Goal: Task Accomplishment & Management: Use online tool/utility

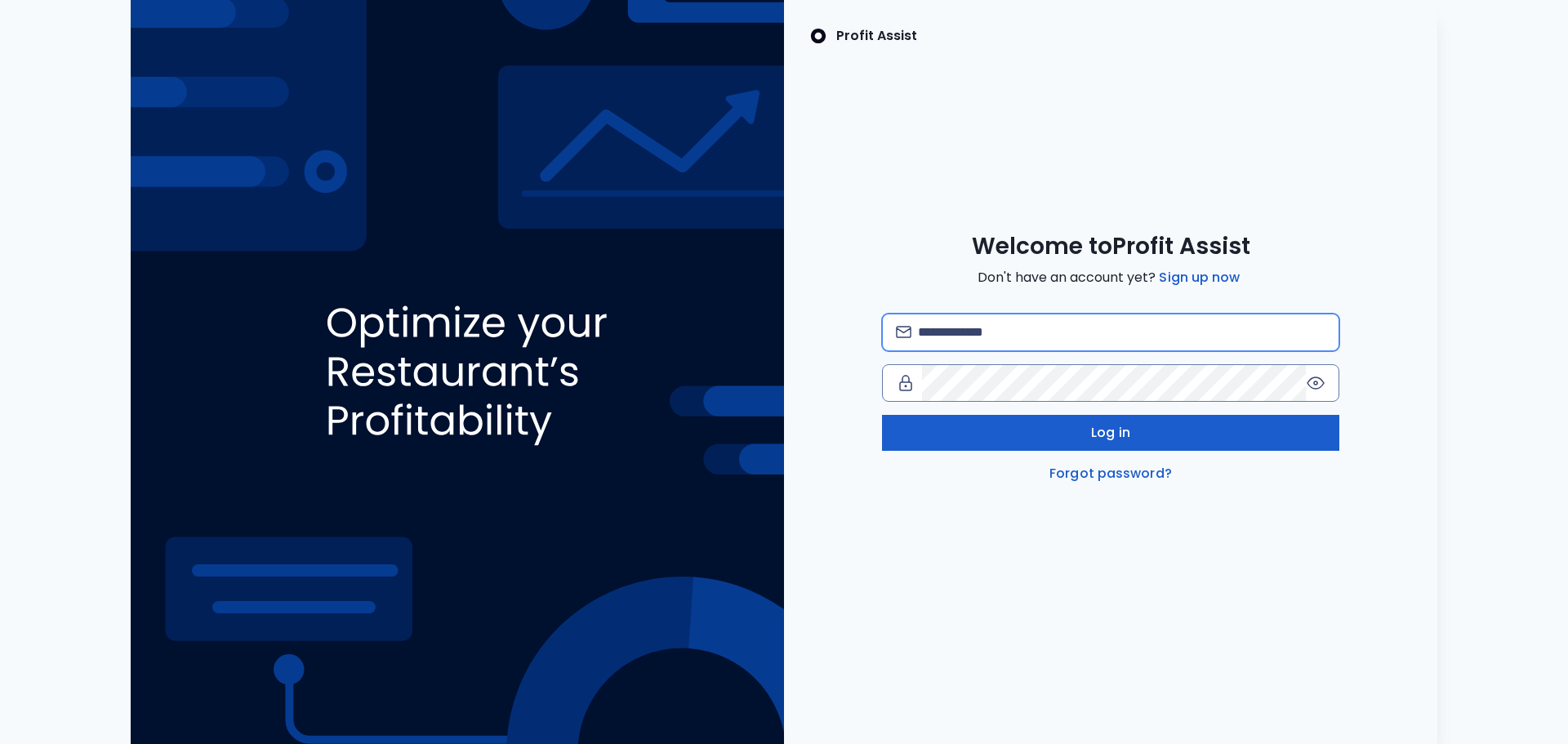
type input "**********"
click at [1101, 431] on span "Log in" at bounding box center [1110, 432] width 39 height 20
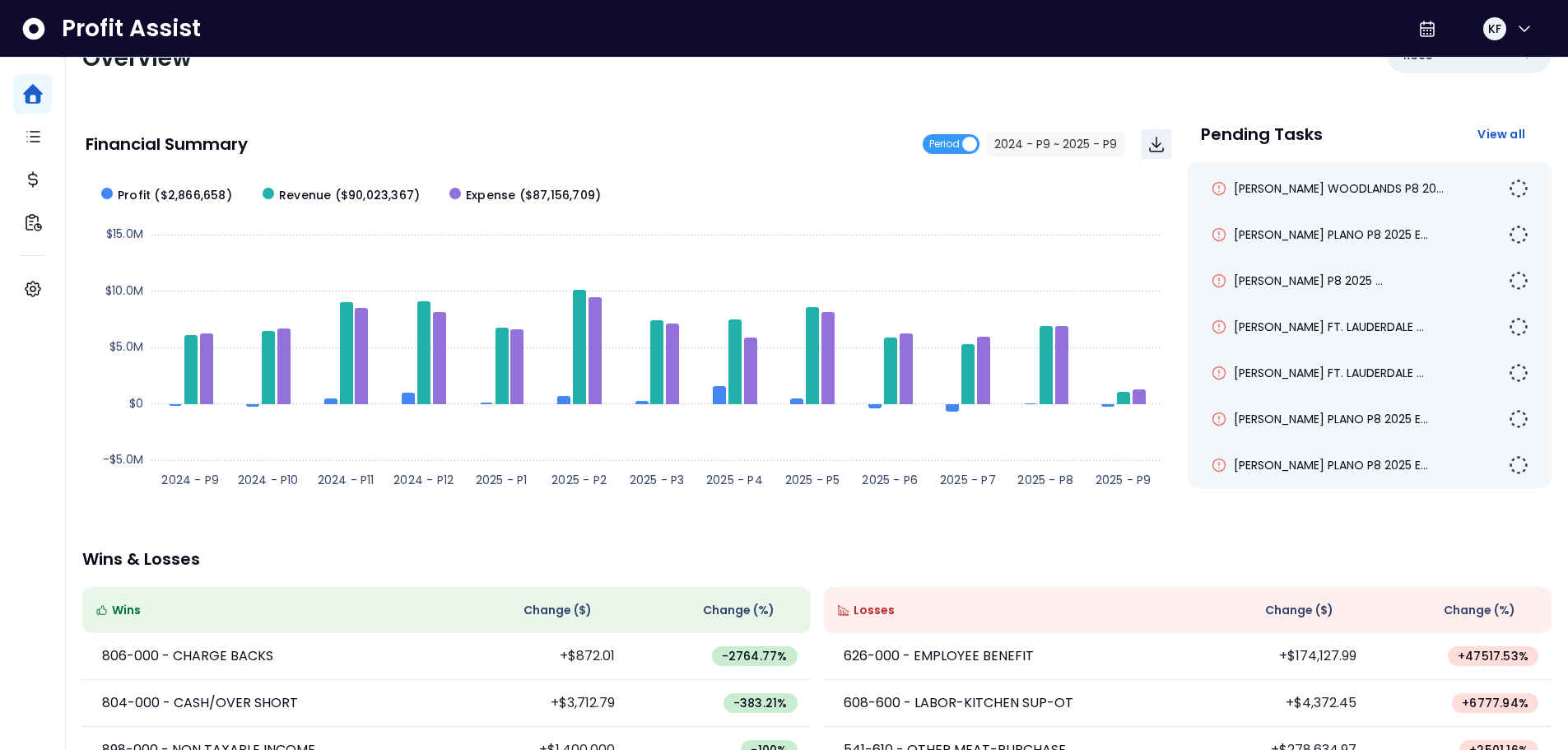
scroll to position [82, 0]
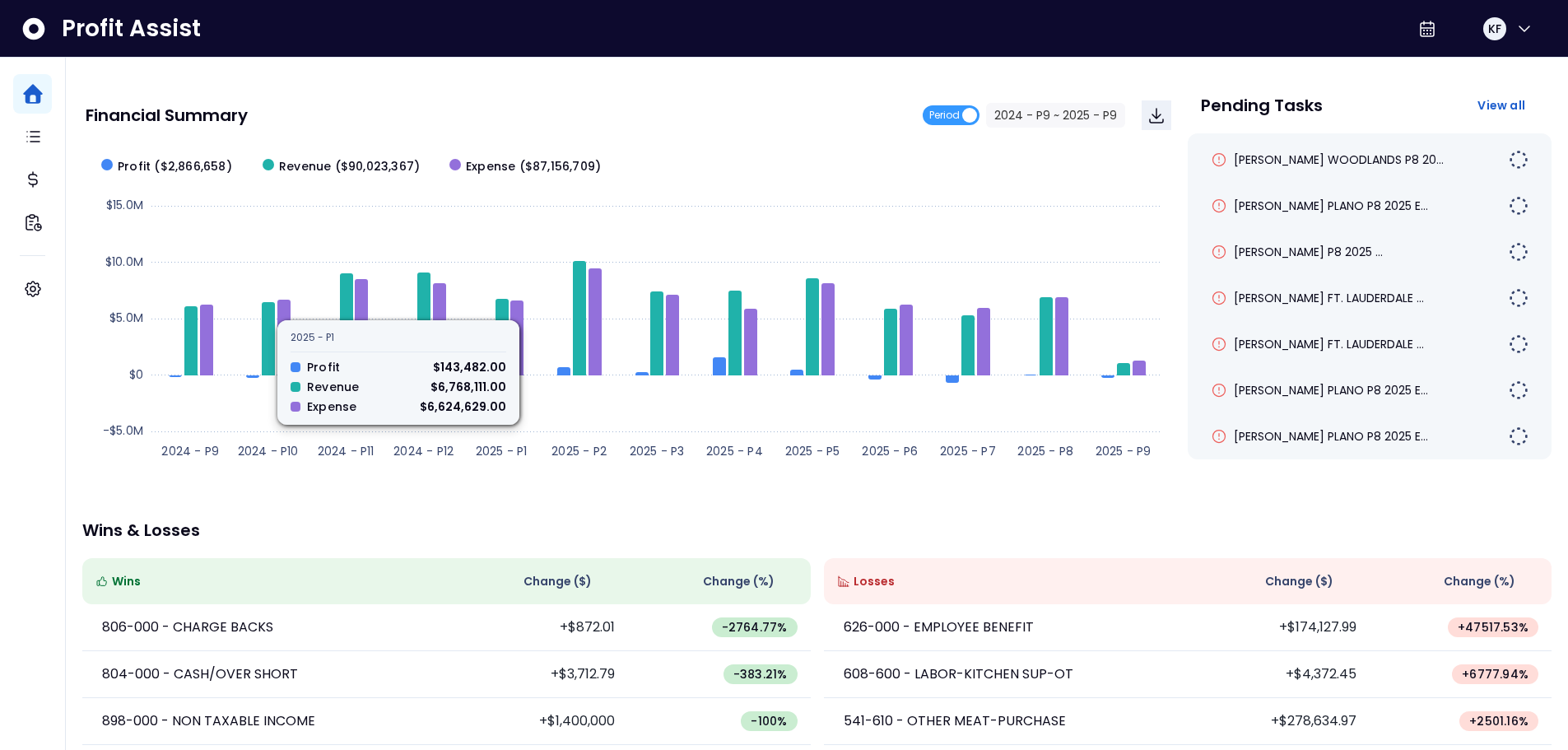
drag, startPoint x: 742, startPoint y: 509, endPoint x: 1579, endPoint y: 192, distance: 895.0
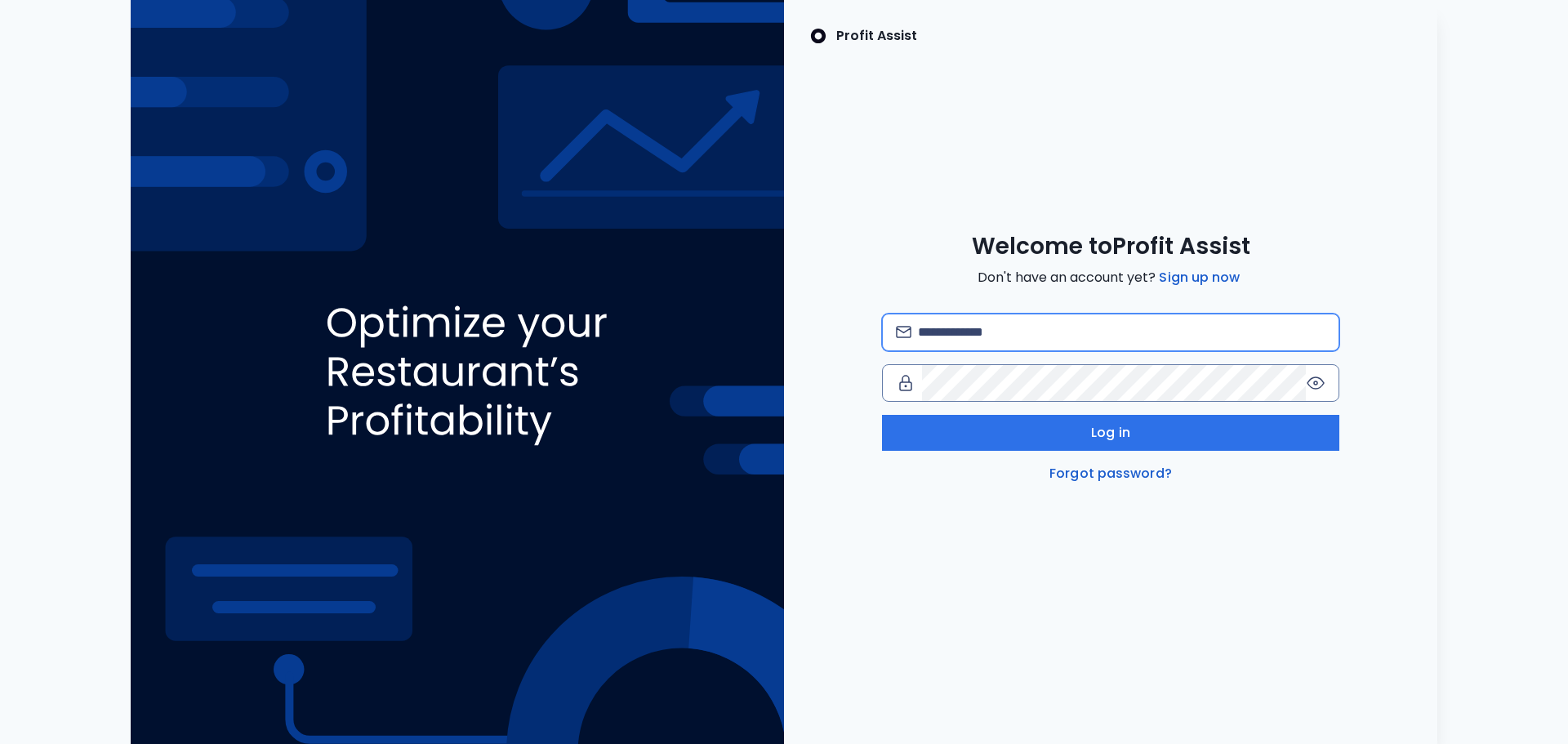
type input "**********"
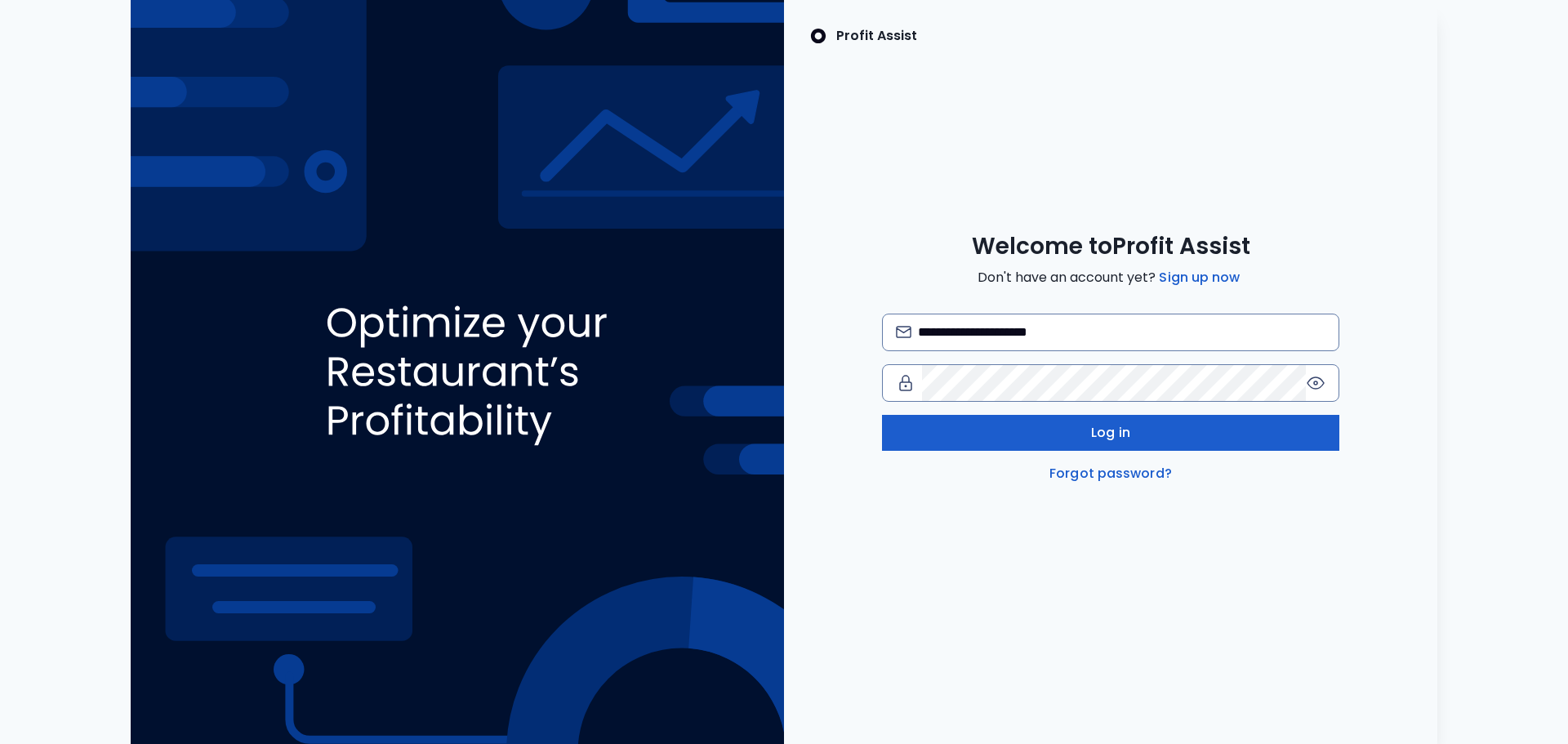
click at [1121, 439] on span "Log in" at bounding box center [1110, 432] width 39 height 20
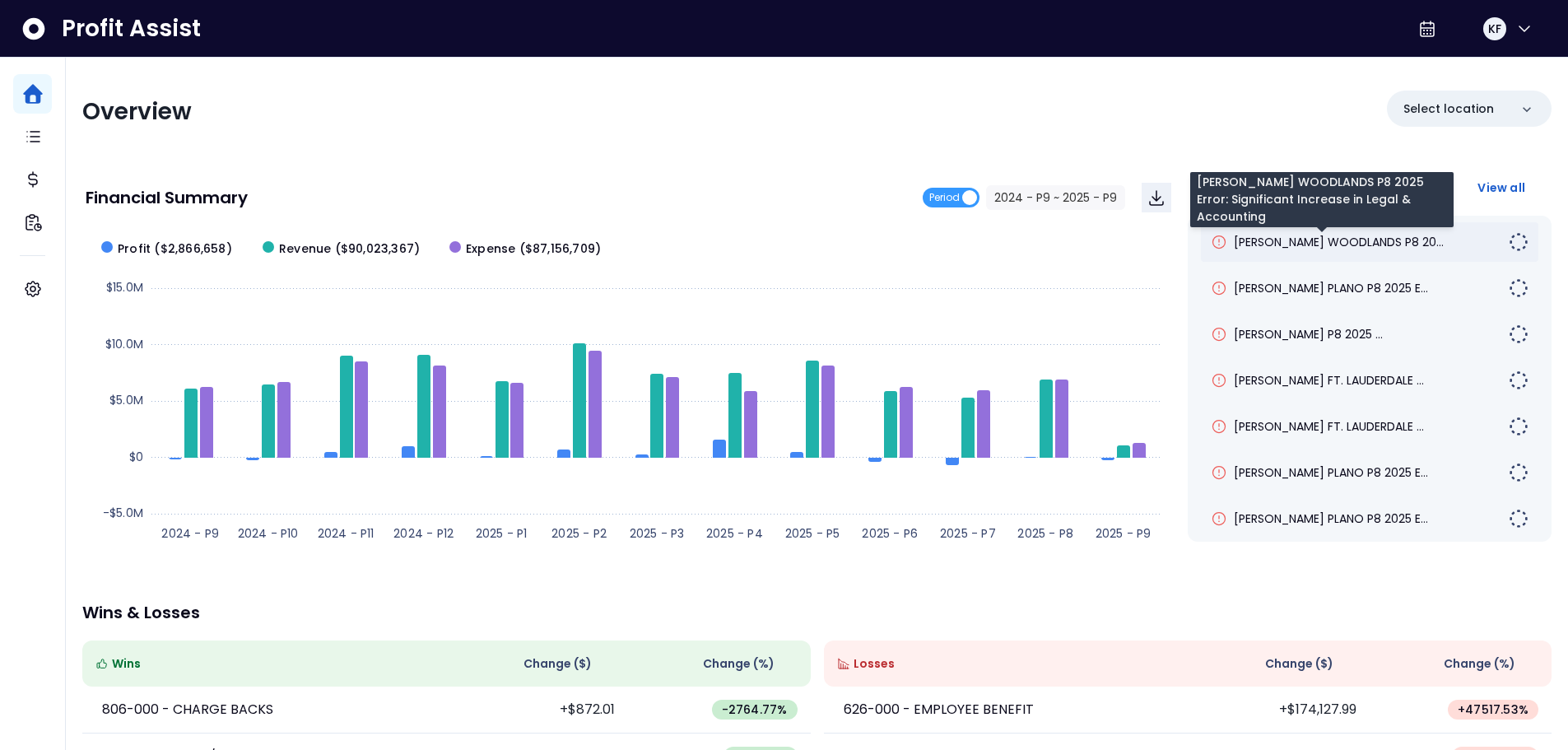
click at [1332, 234] on span "[PERSON_NAME] WOODLANDS P8 20..." at bounding box center [1338, 242] width 209 height 16
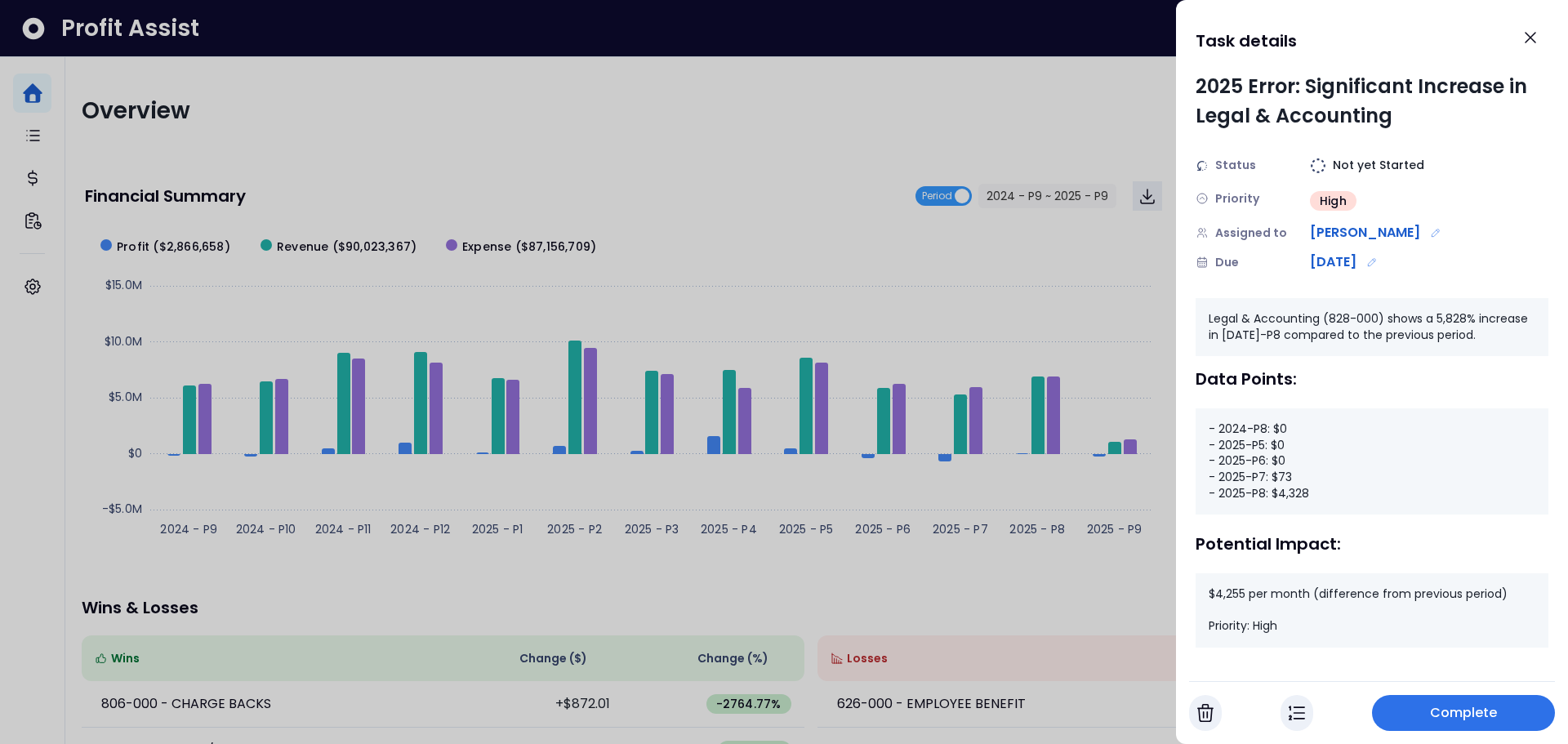
scroll to position [38, 0]
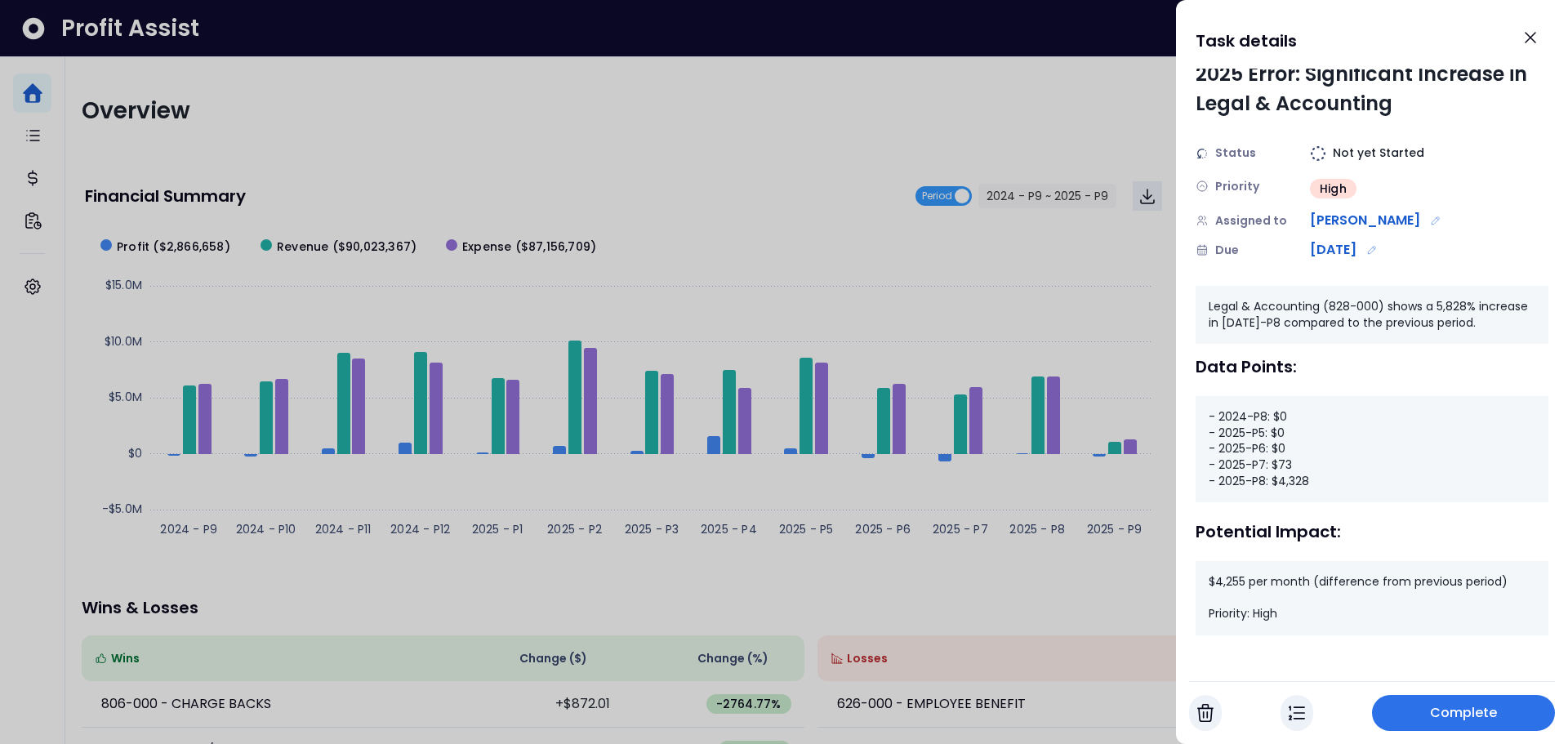
click at [1452, 716] on span "Complete" at bounding box center [1464, 713] width 68 height 20
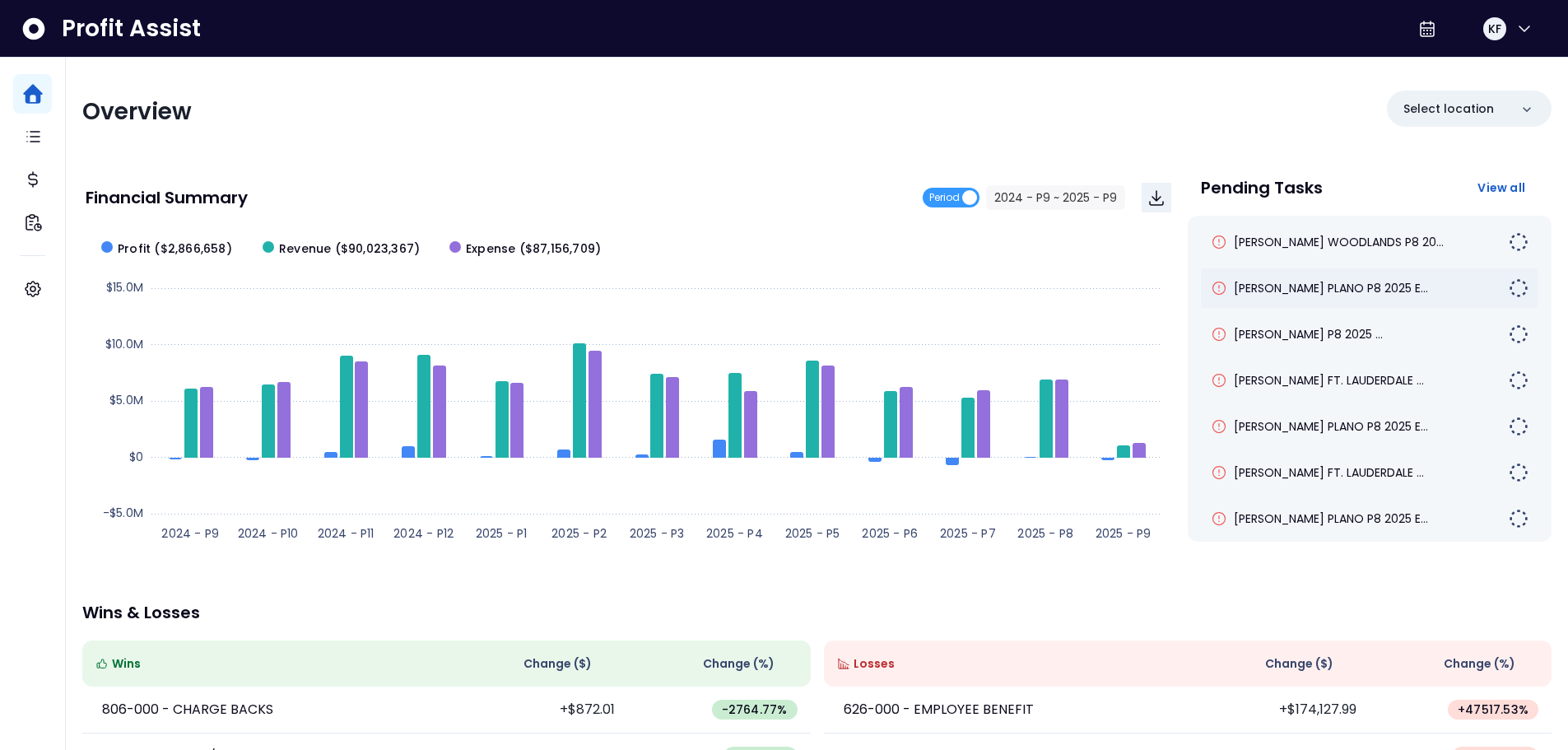
click at [1320, 279] on div "[PERSON_NAME] PLANO P8 2025 E..." at bounding box center [1368, 288] width 337 height 39
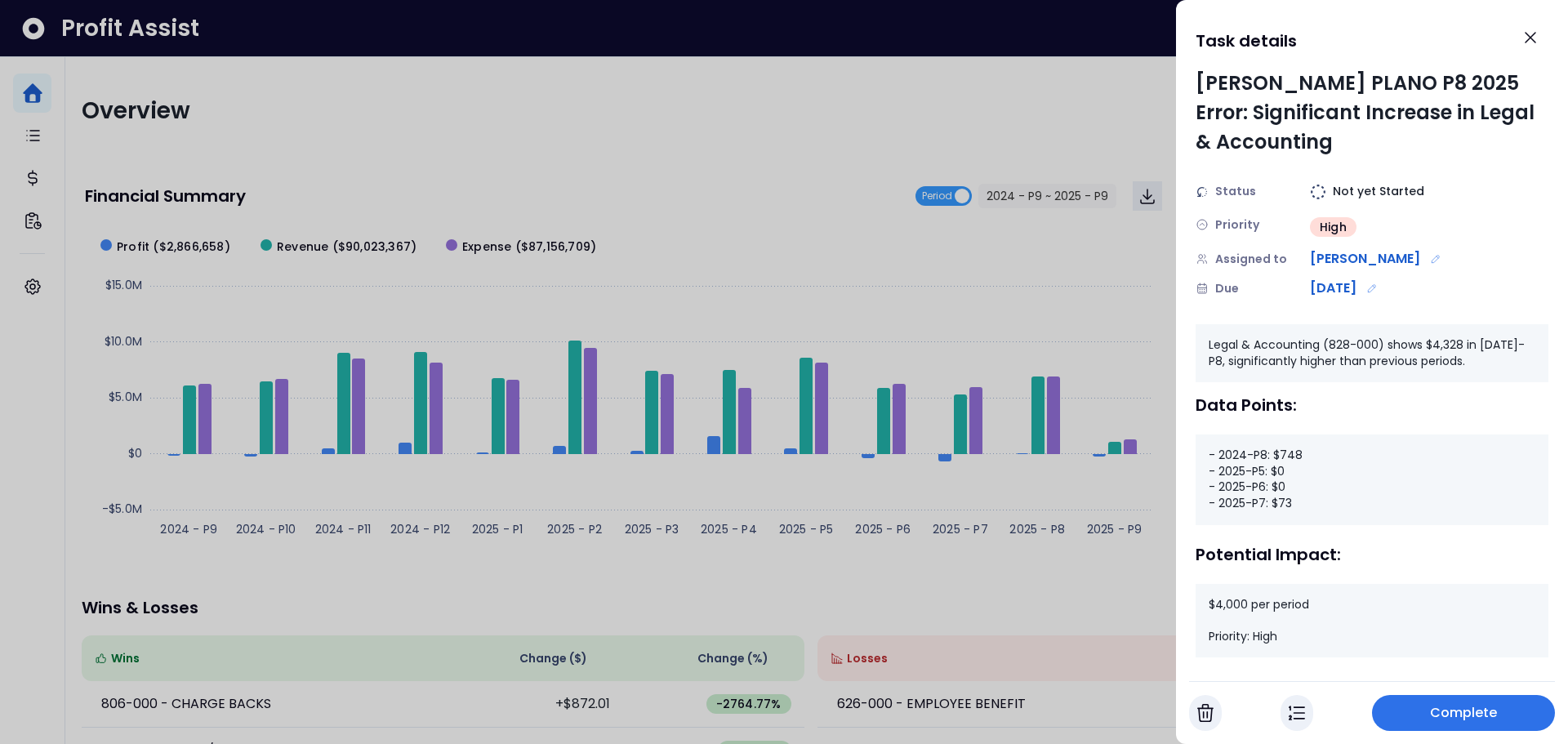
click at [1495, 722] on span "Complete" at bounding box center [1464, 713] width 68 height 20
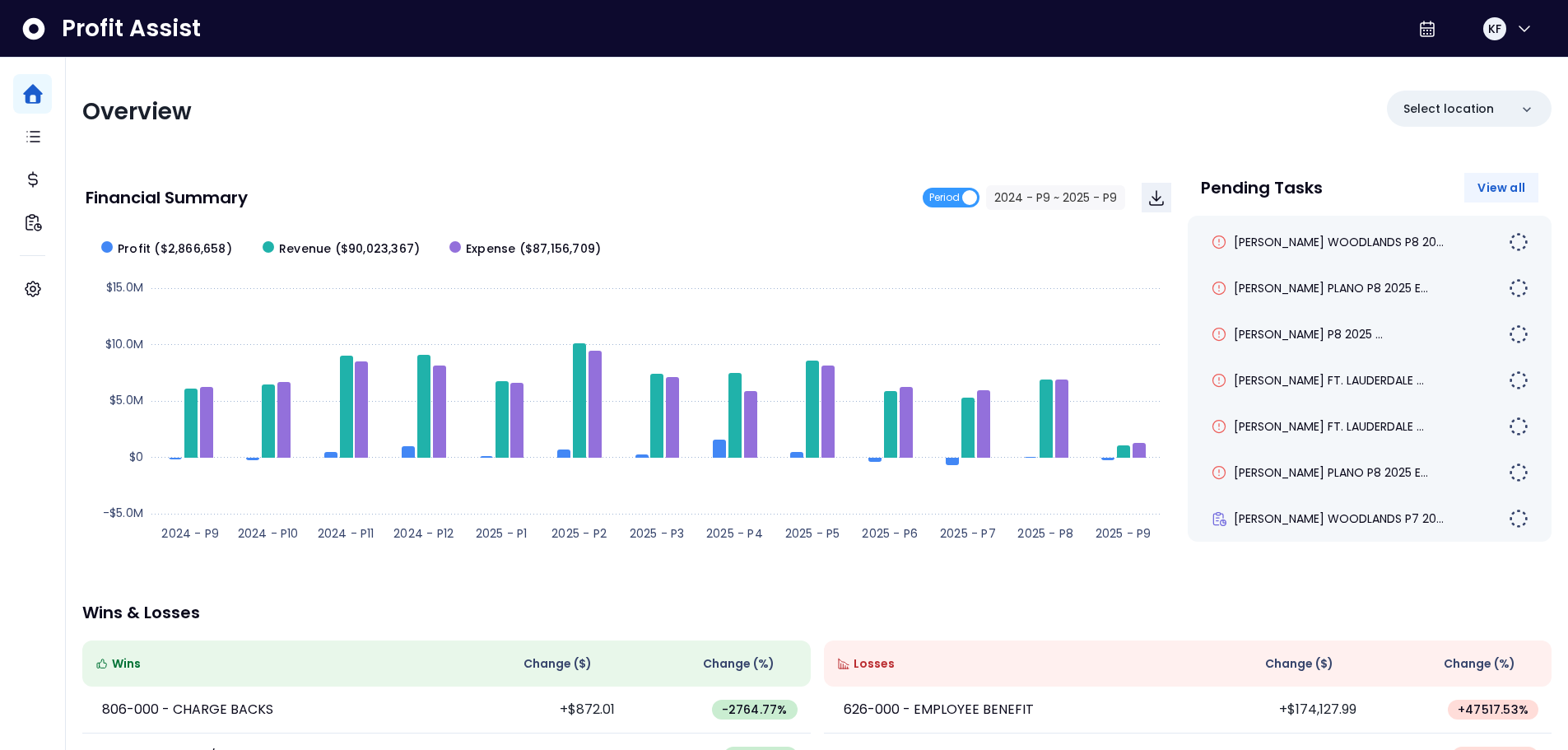
click at [1505, 189] on span "View all" at bounding box center [1500, 187] width 47 height 16
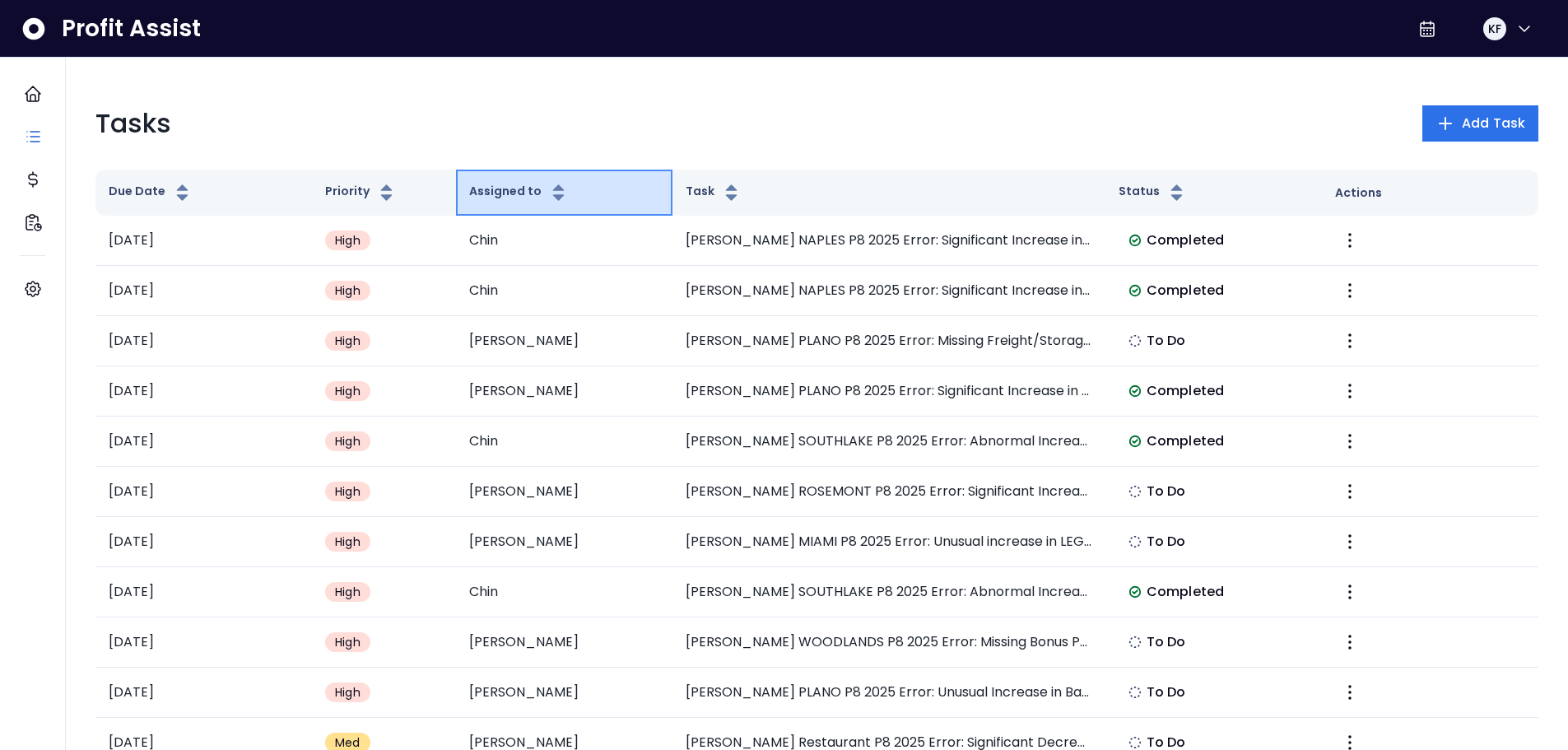
click at [517, 200] on button "Assigned to" at bounding box center [518, 192] width 99 height 20
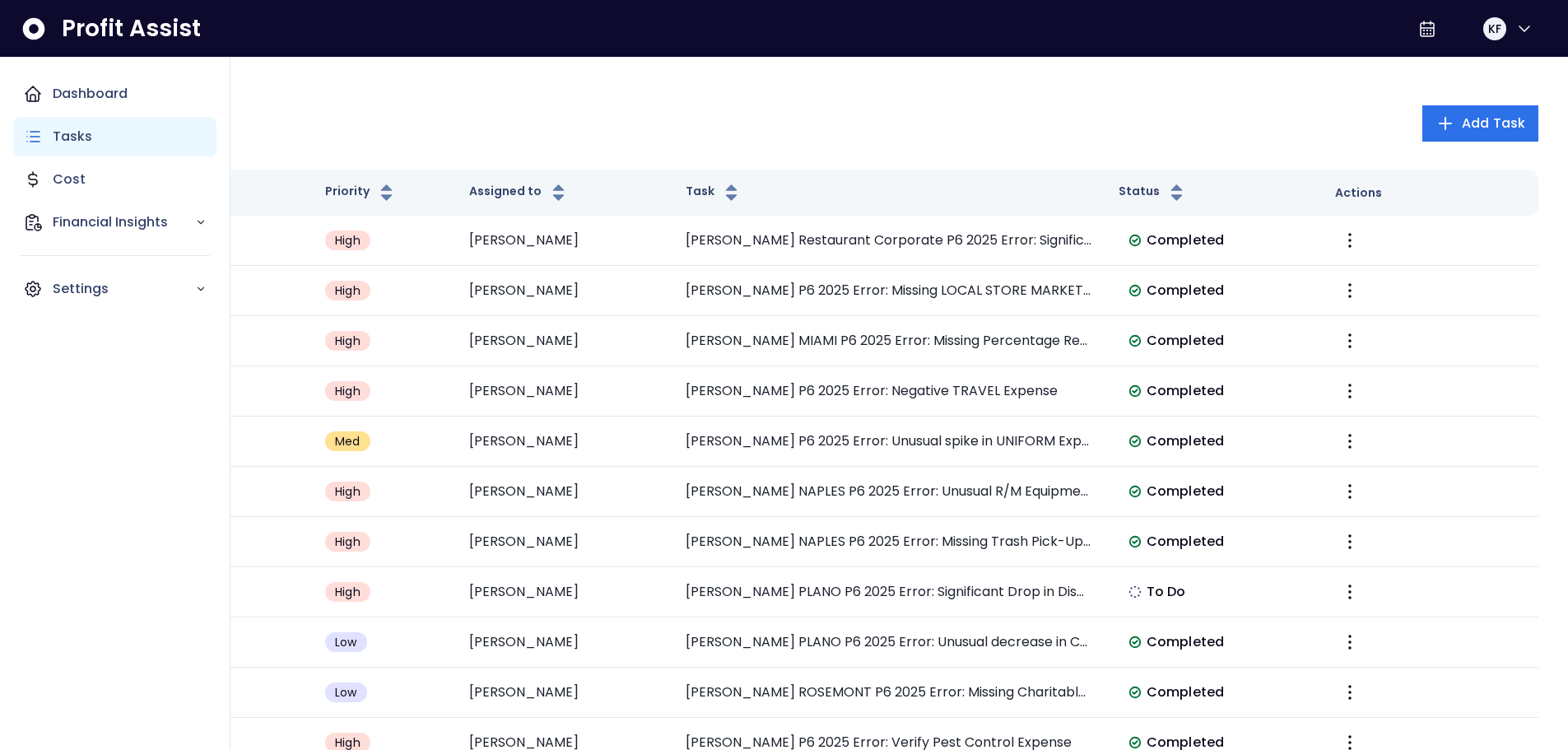
click at [88, 124] on div "Tasks" at bounding box center [115, 137] width 203 height 39
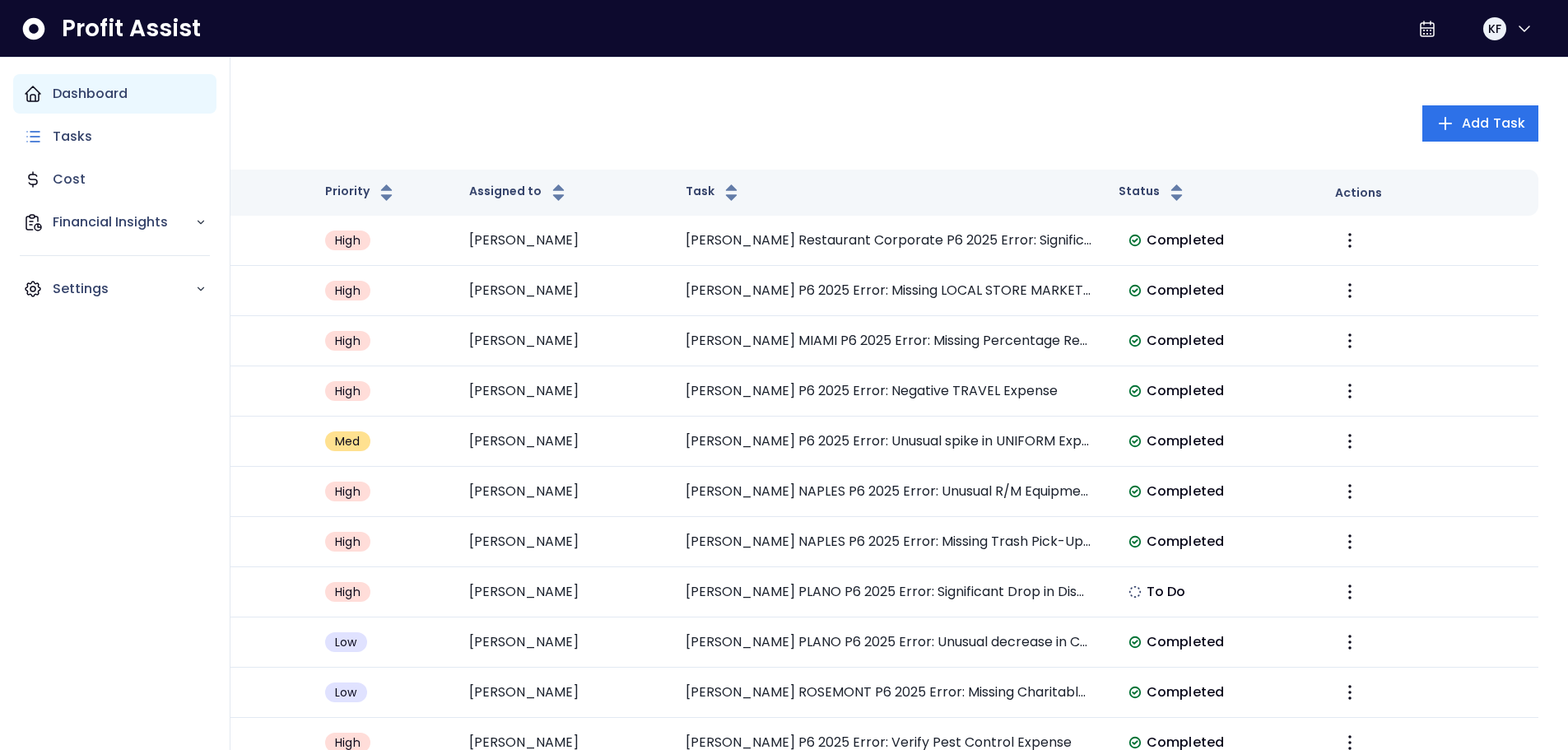
click at [97, 100] on p "Dashboard" at bounding box center [90, 94] width 75 height 20
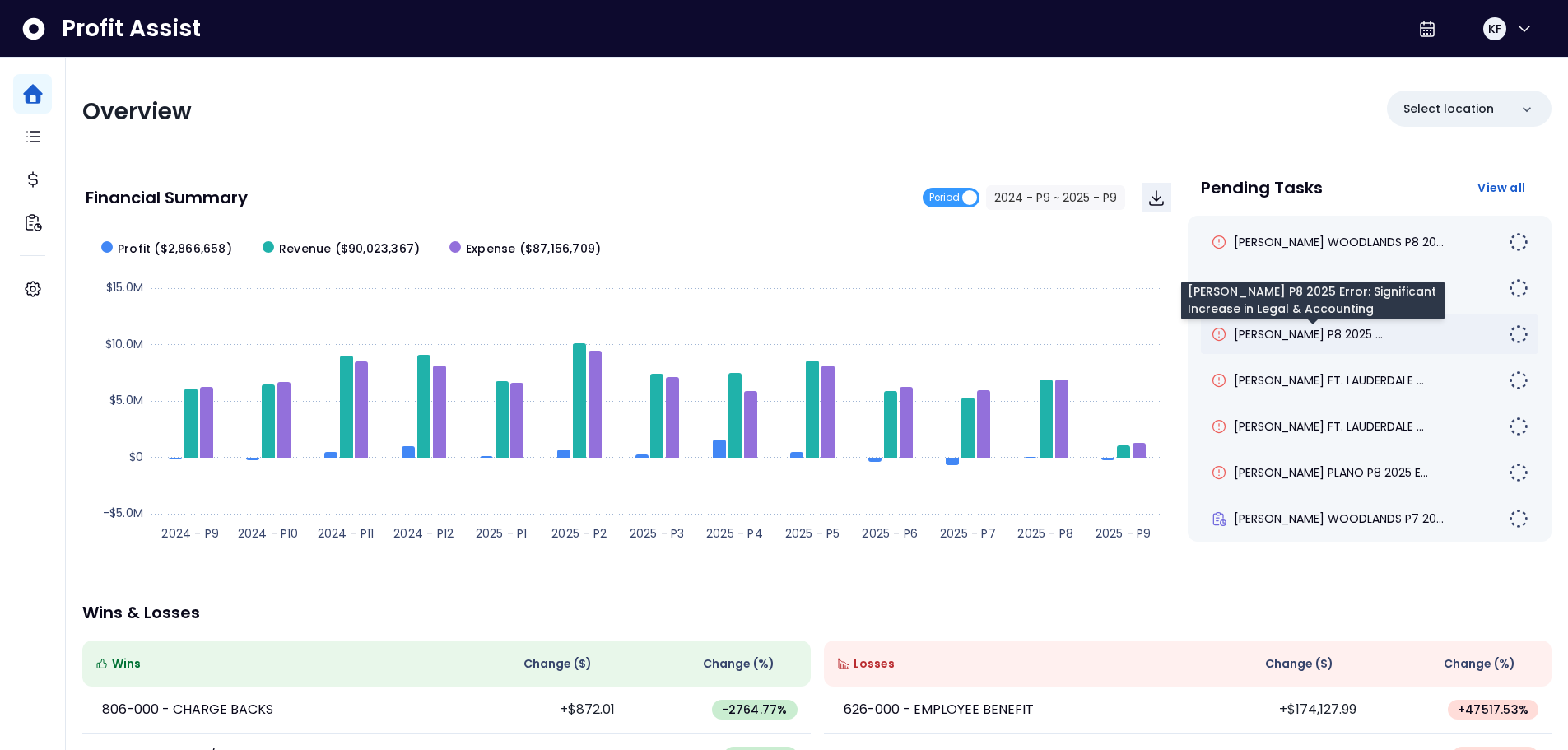
click at [1345, 333] on span "TRULUCK'S AUSTIN P8 2025 ..." at bounding box center [1308, 334] width 149 height 16
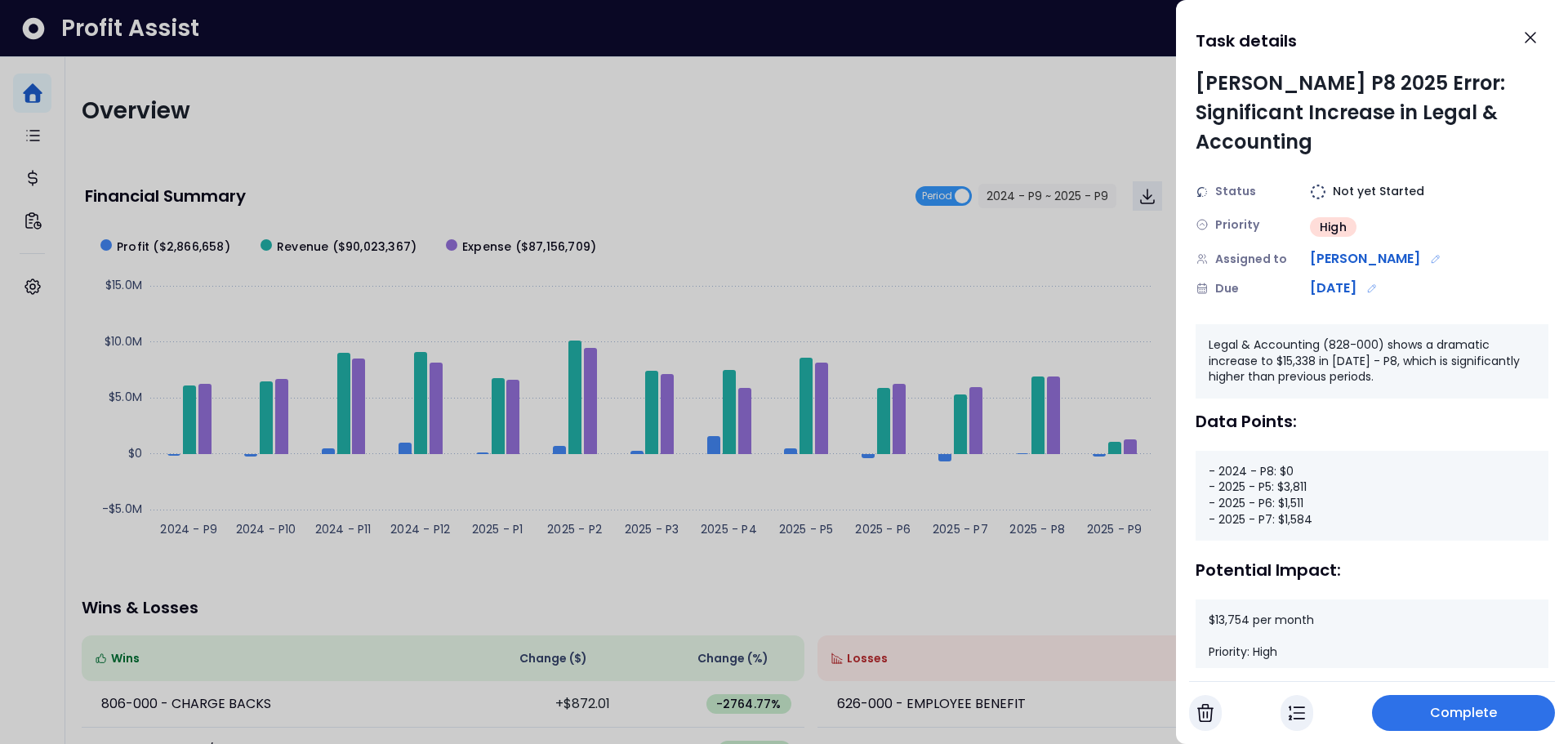
click at [1482, 722] on span "Complete" at bounding box center [1464, 713] width 68 height 20
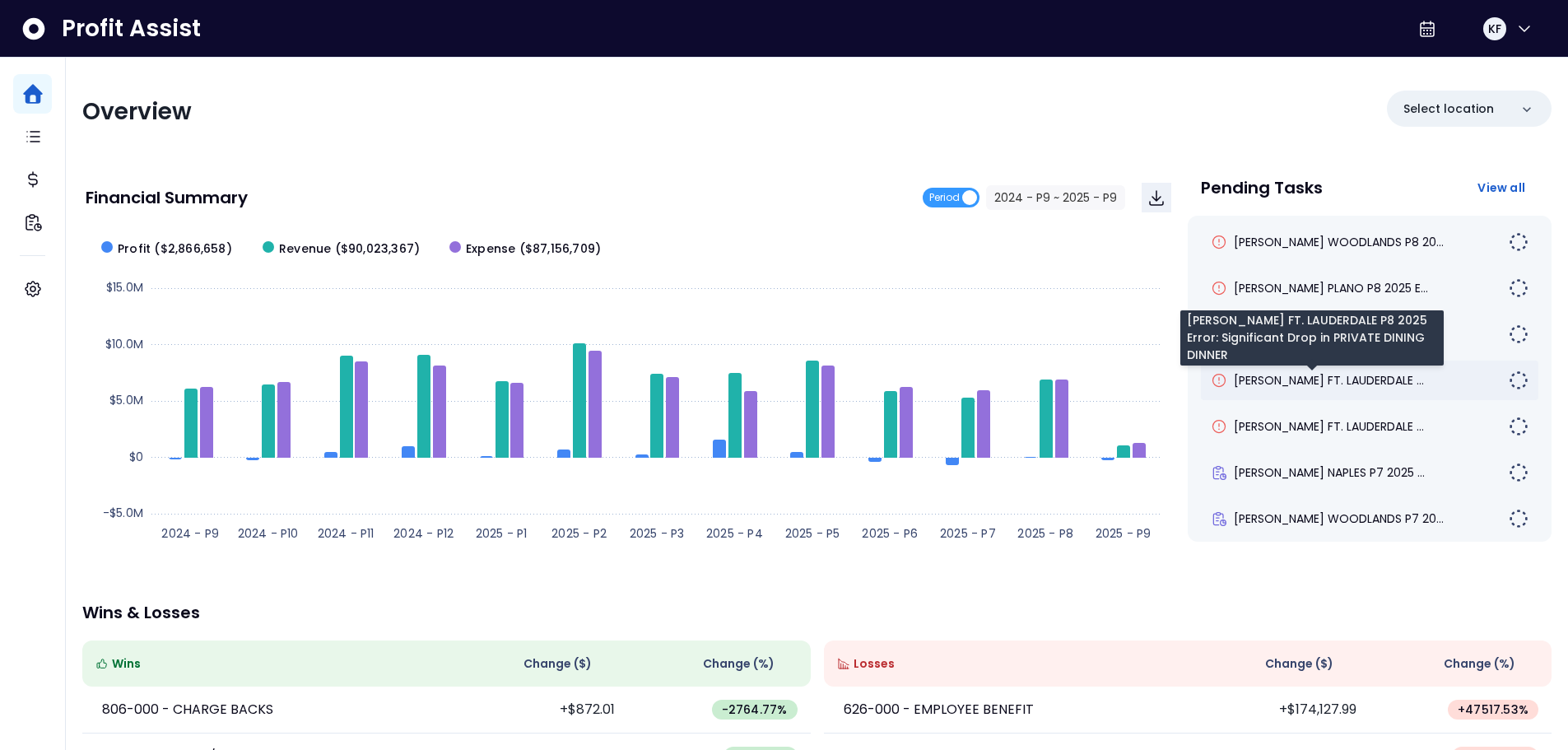
click at [1313, 379] on span "[PERSON_NAME] FT. LAUDERDALE ..." at bounding box center [1328, 380] width 190 height 16
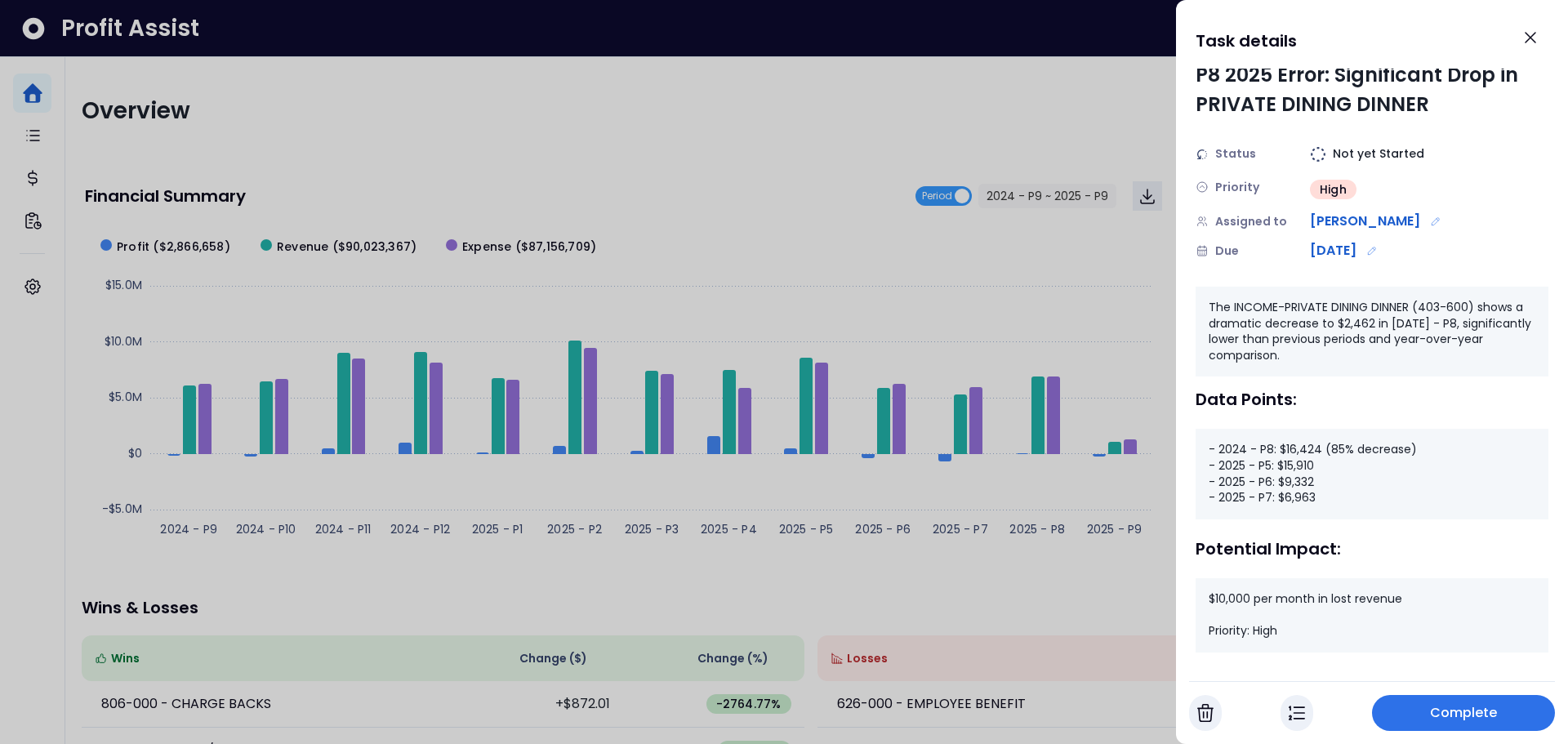
scroll to position [55, 0]
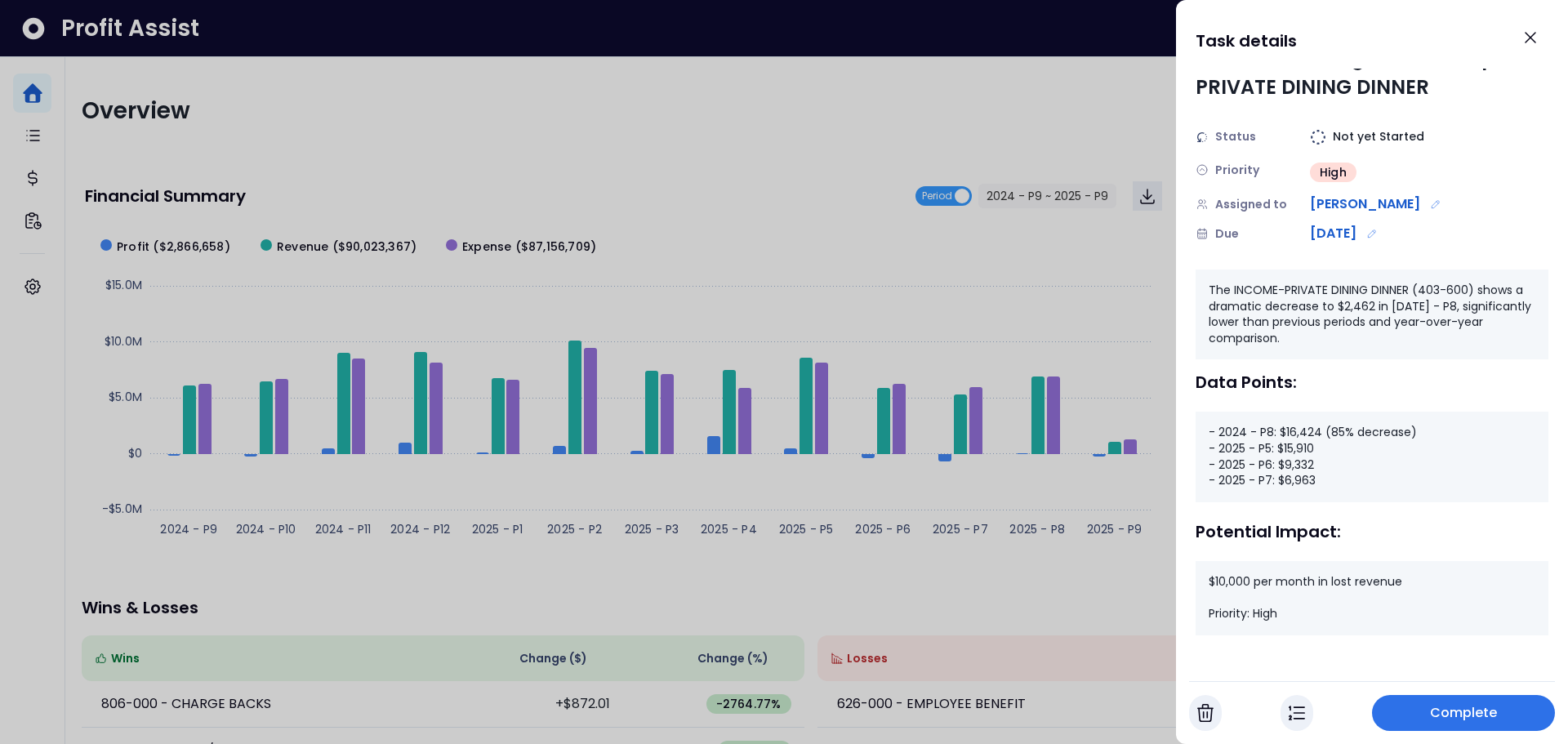
click at [1455, 703] on span "Complete" at bounding box center [1464, 713] width 68 height 20
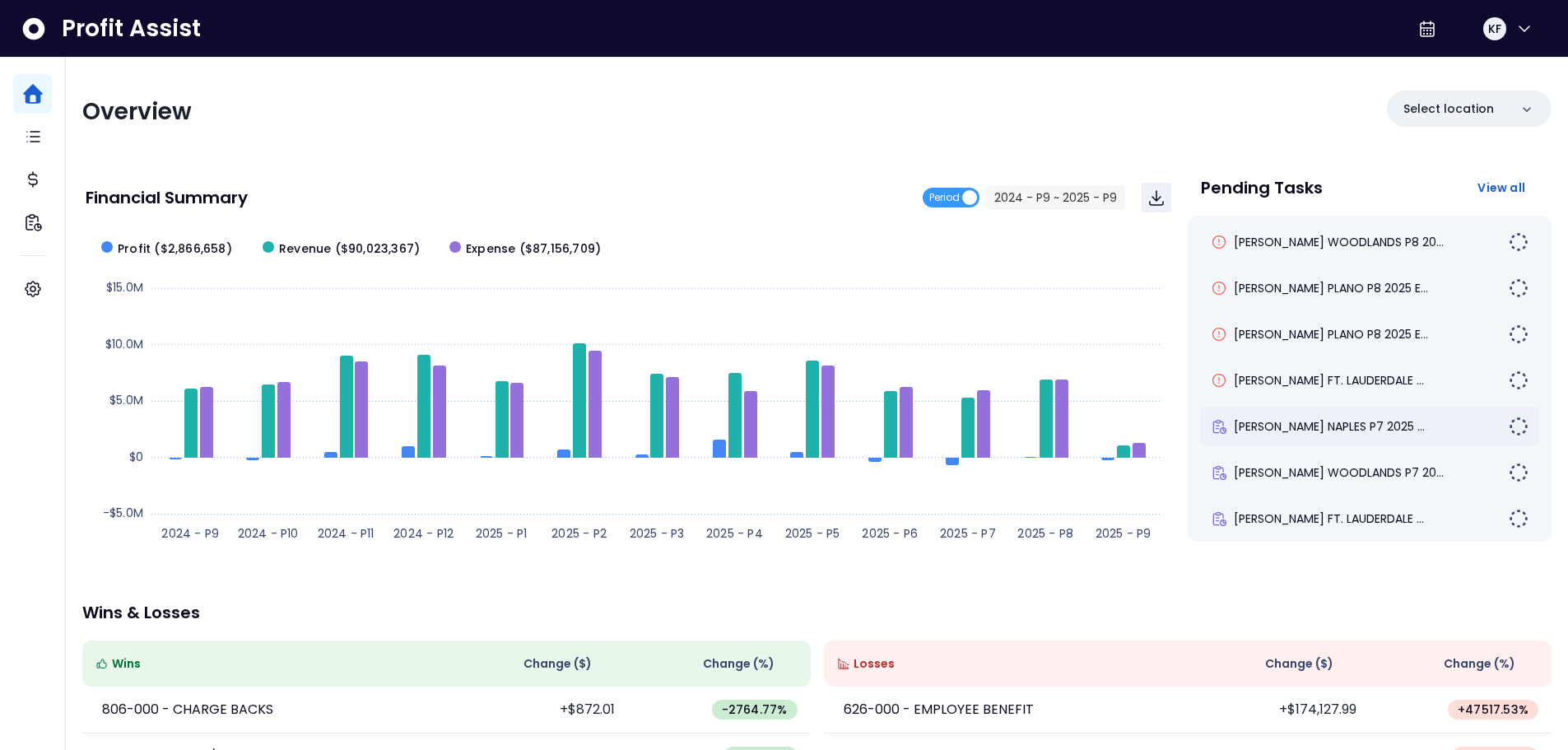
click at [1301, 438] on div "[PERSON_NAME] NAPLES P7 2025 ..." at bounding box center [1368, 426] width 337 height 39
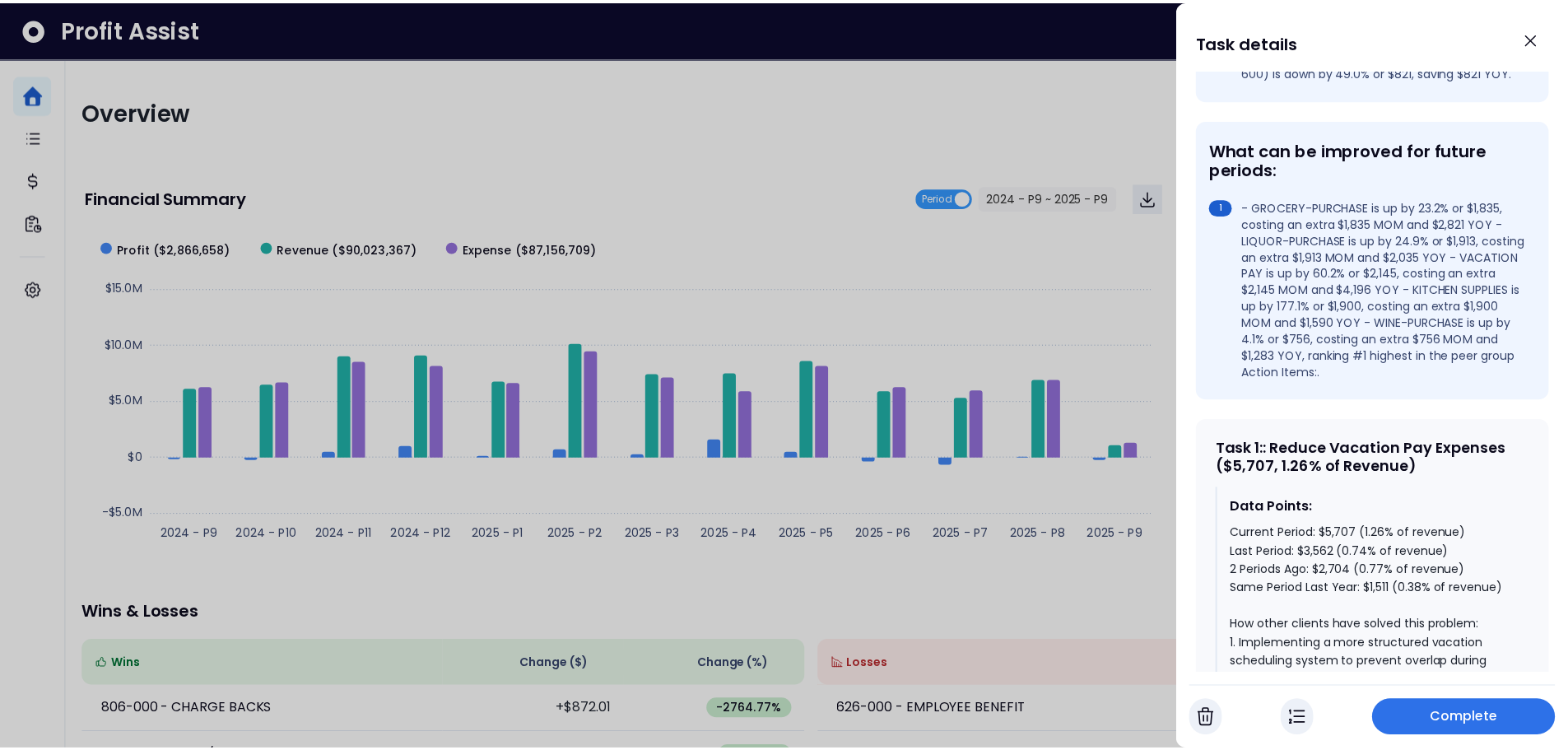
scroll to position [247, 0]
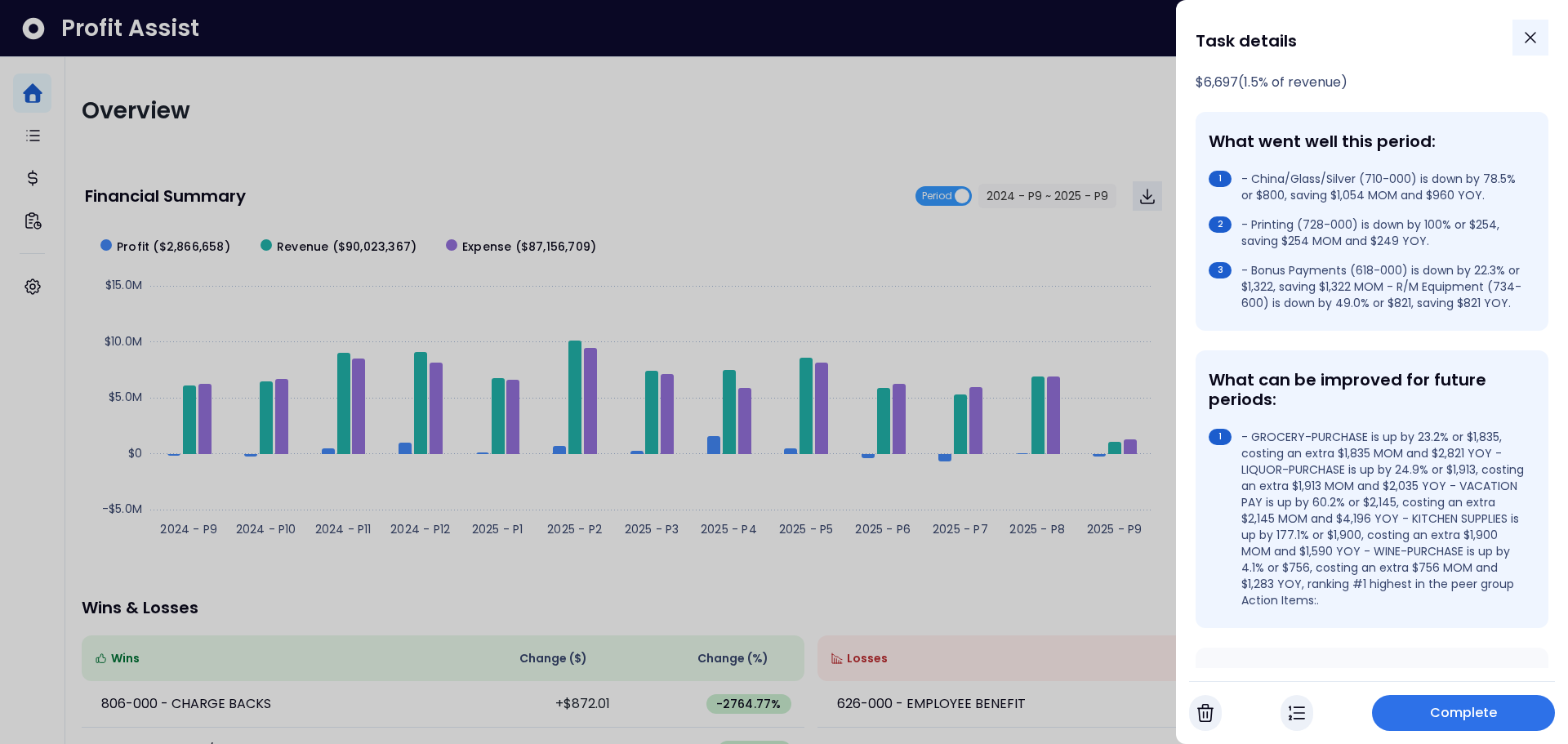
click at [1533, 36] on icon "Close" at bounding box center [1531, 37] width 10 height 10
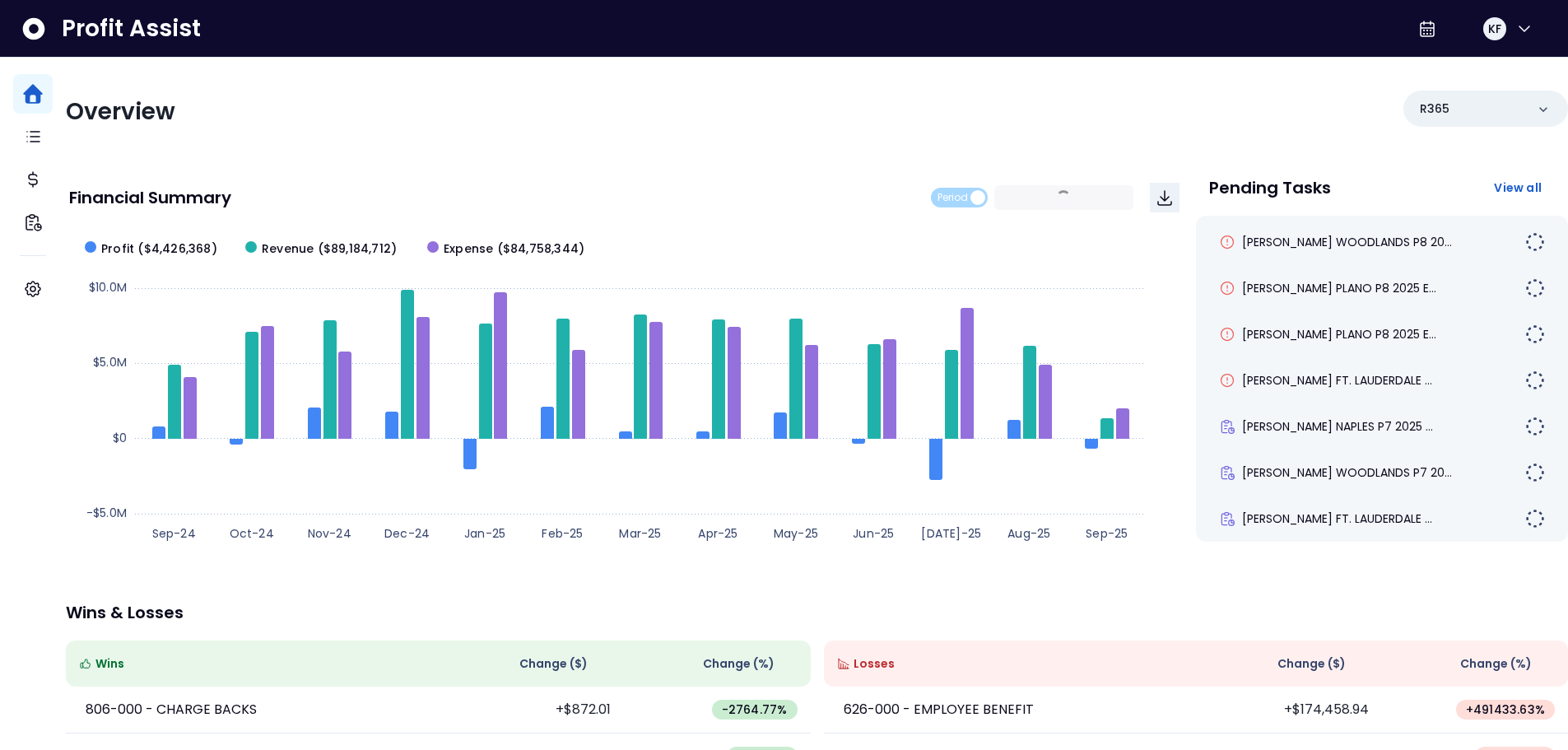
click at [1280, 113] on div "Overview R365" at bounding box center [817, 112] width 1502 height 43
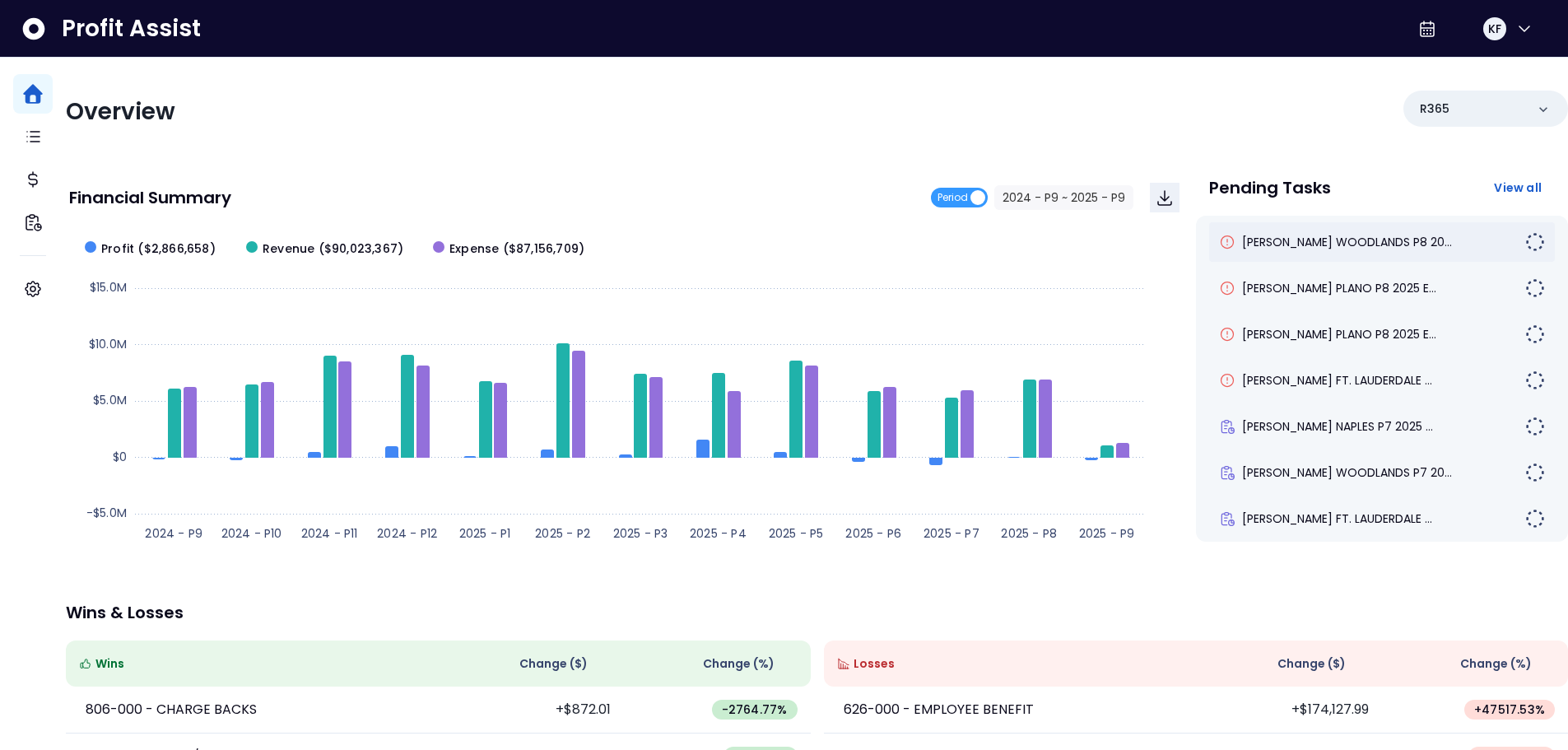
click at [1294, 260] on div "[PERSON_NAME] WOODLANDS P8 20..." at bounding box center [1382, 242] width 345 height 39
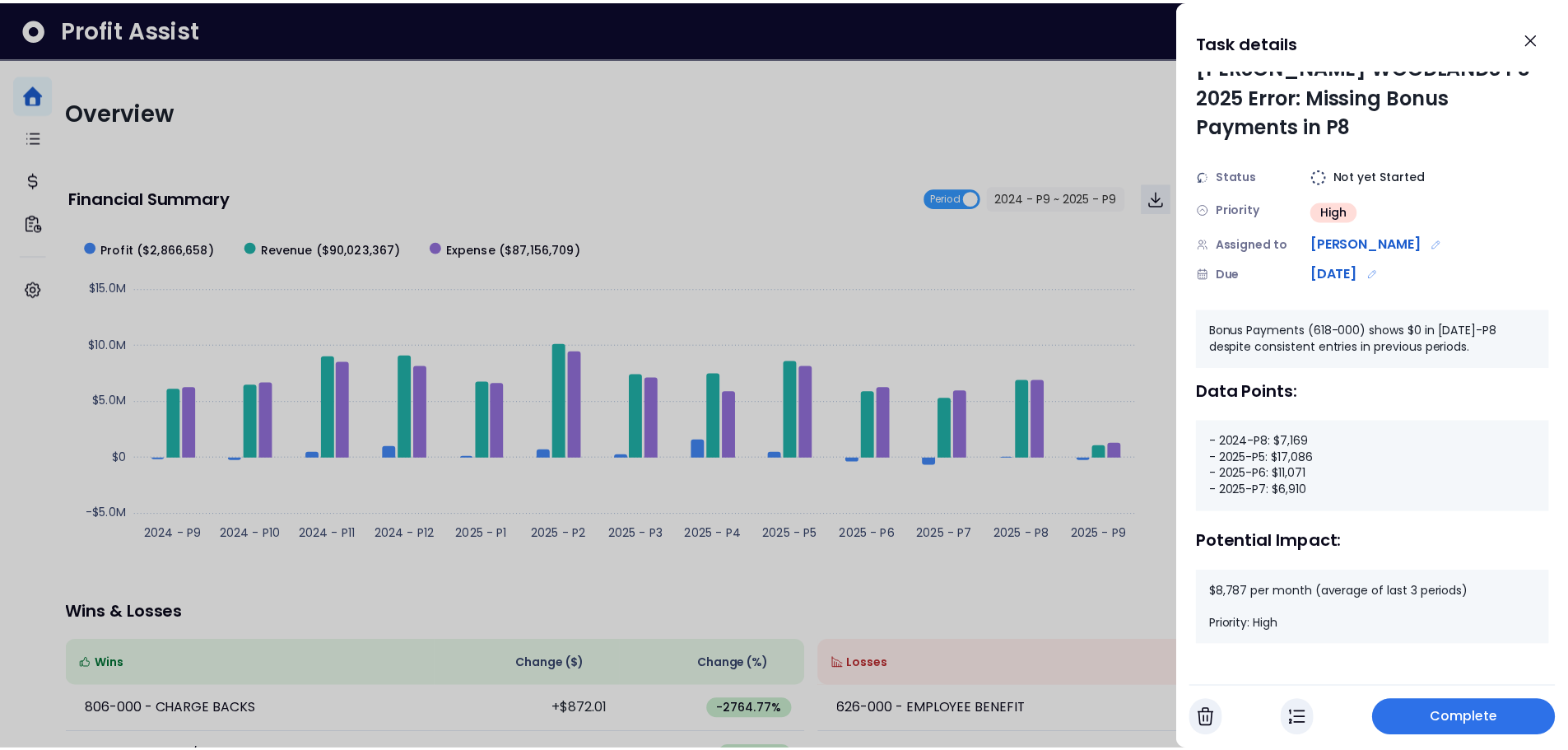
scroll to position [22, 0]
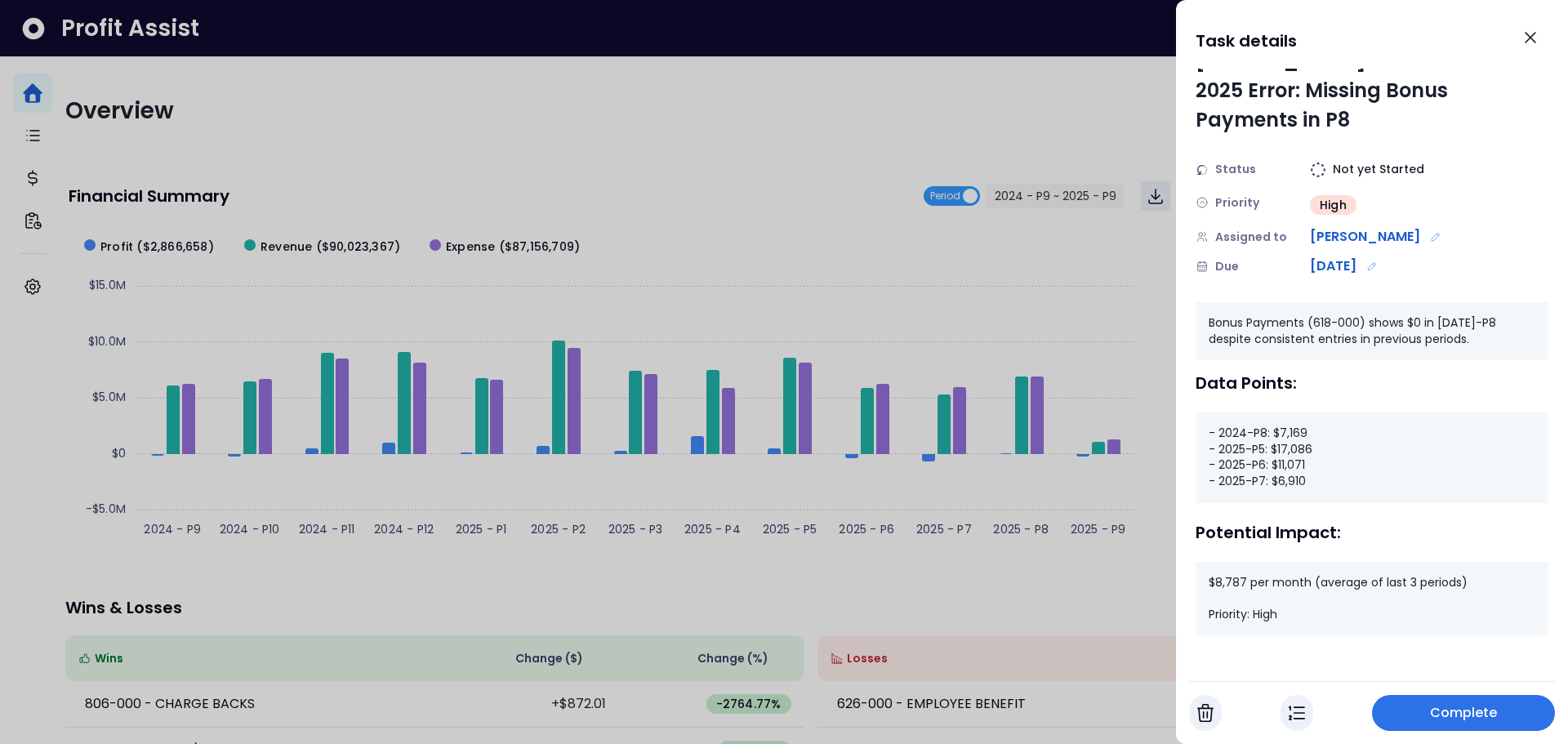
click at [1303, 716] on img "button" at bounding box center [1297, 713] width 16 height 20
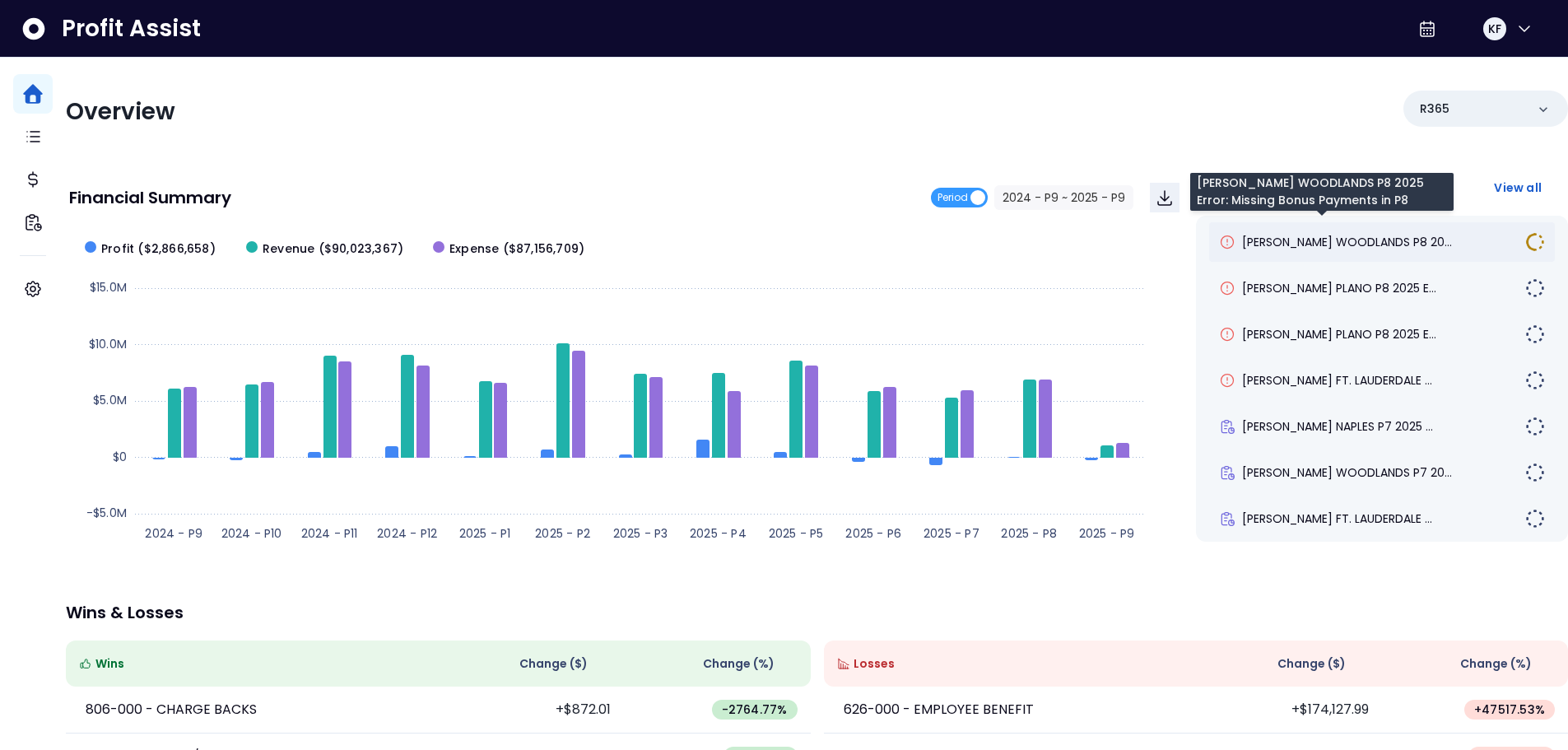
click at [1342, 243] on span "[PERSON_NAME] WOODLANDS P8 20..." at bounding box center [1346, 242] width 209 height 16
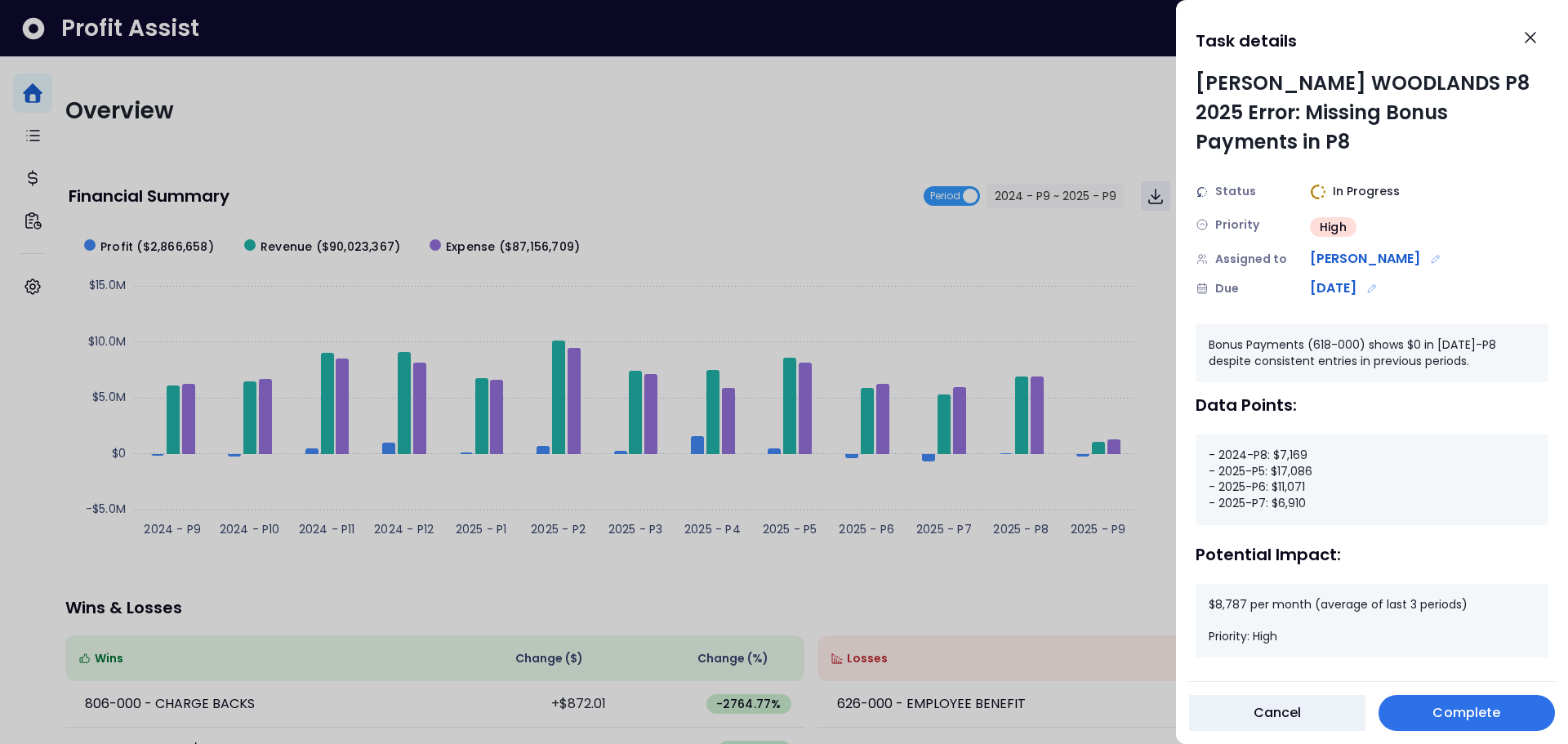
click at [1462, 717] on span "Complete" at bounding box center [1467, 713] width 68 height 20
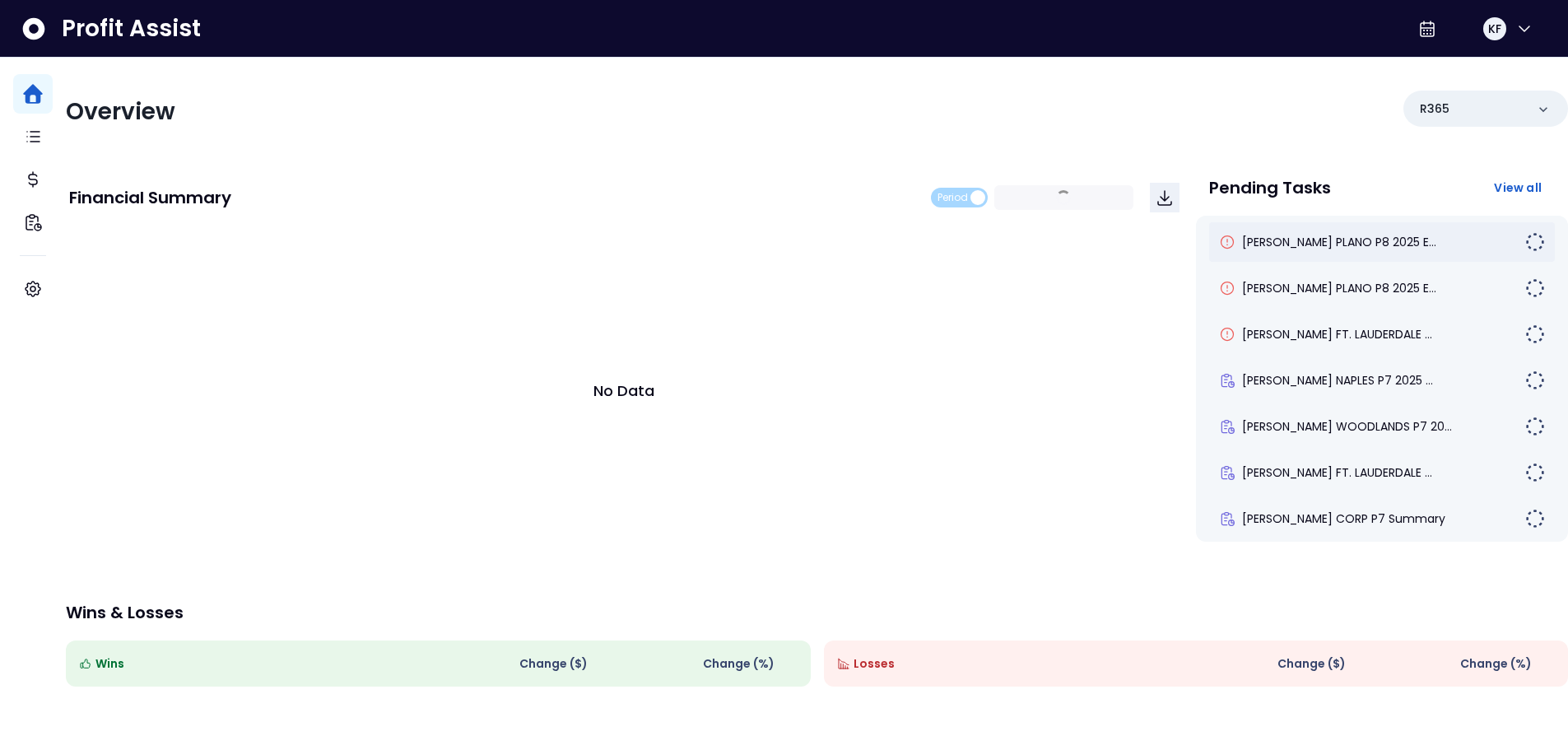
click at [1297, 230] on div "[PERSON_NAME] PLANO P8 2025 E..." at bounding box center [1382, 242] width 345 height 39
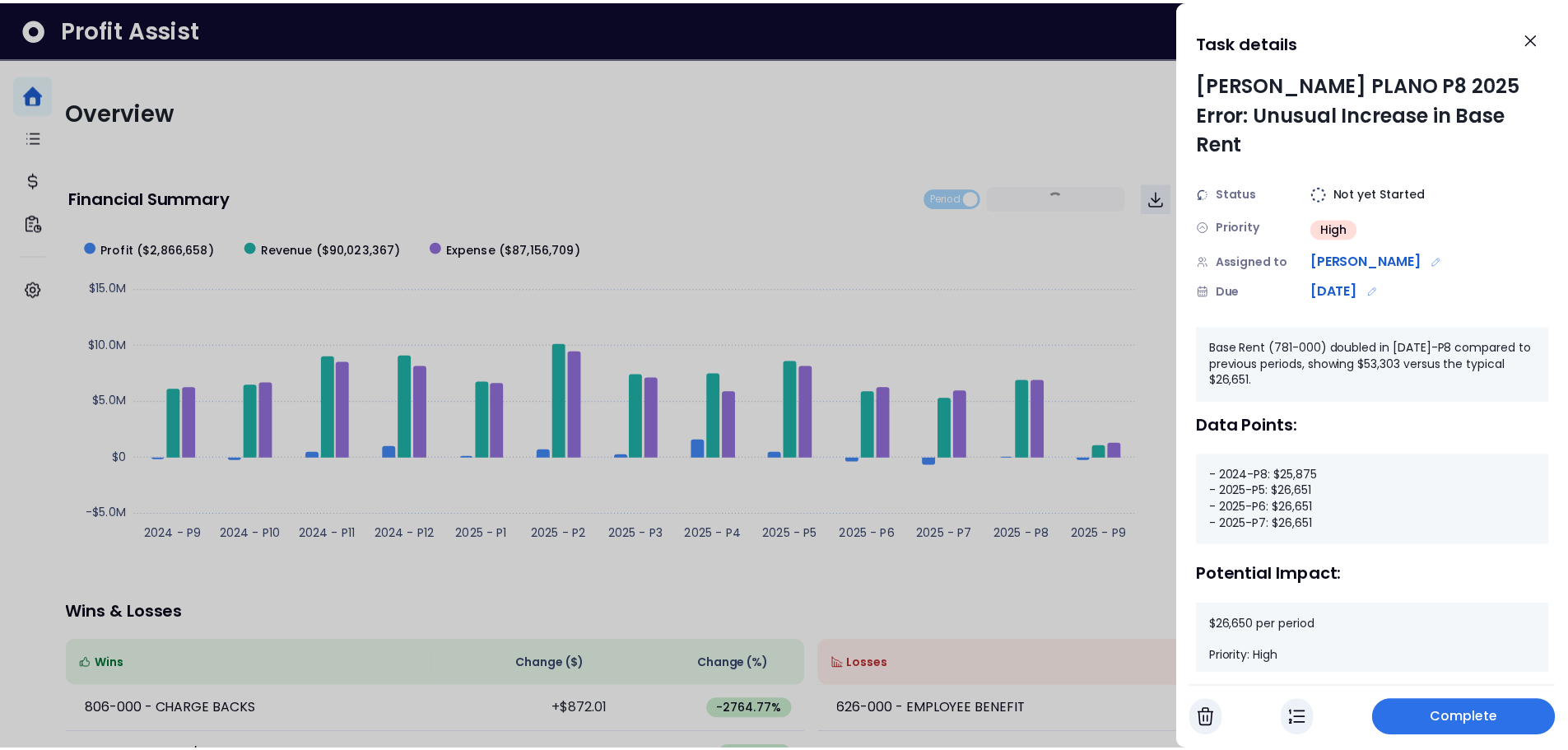
scroll to position [9, 0]
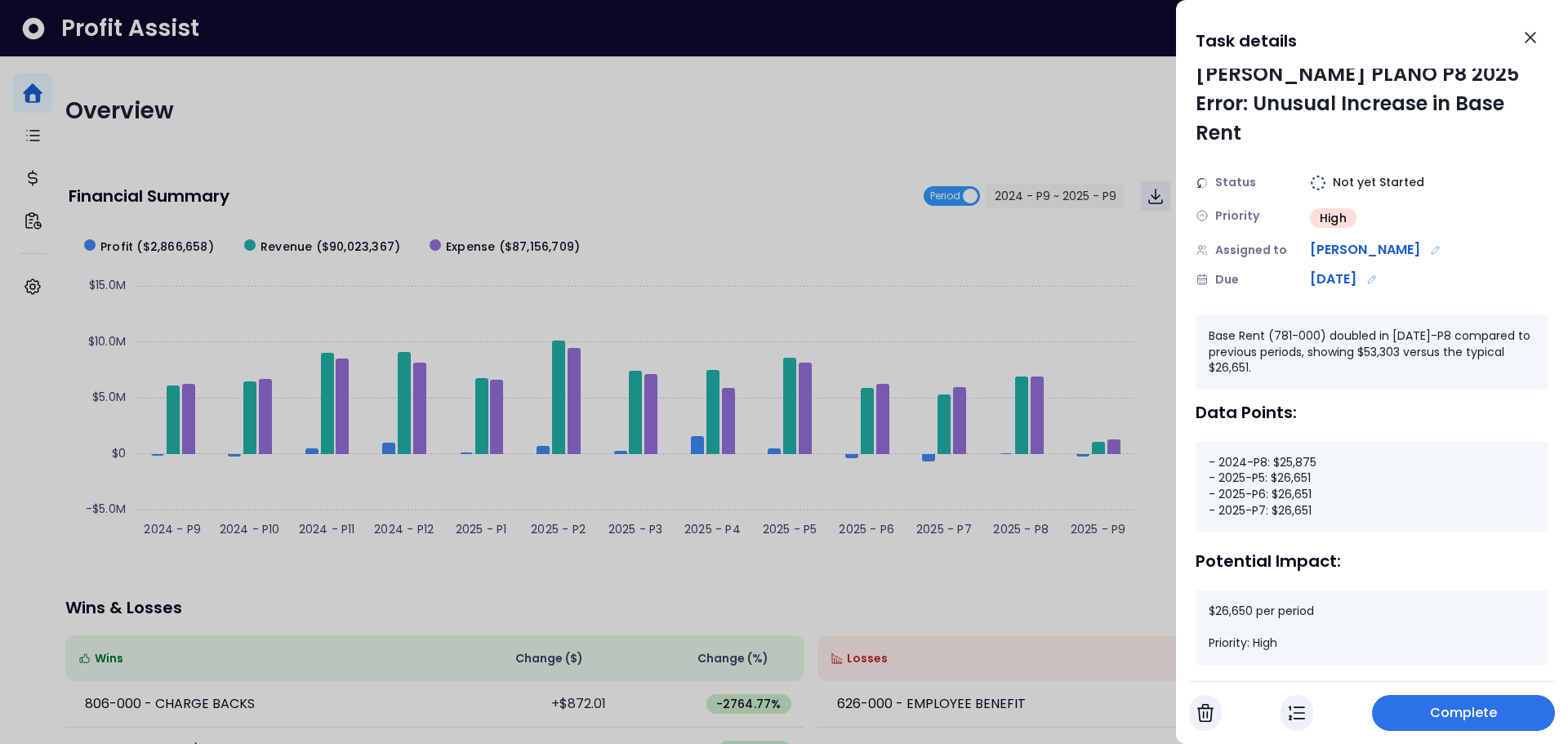
click at [1498, 715] on button "Complete" at bounding box center [1464, 712] width 183 height 36
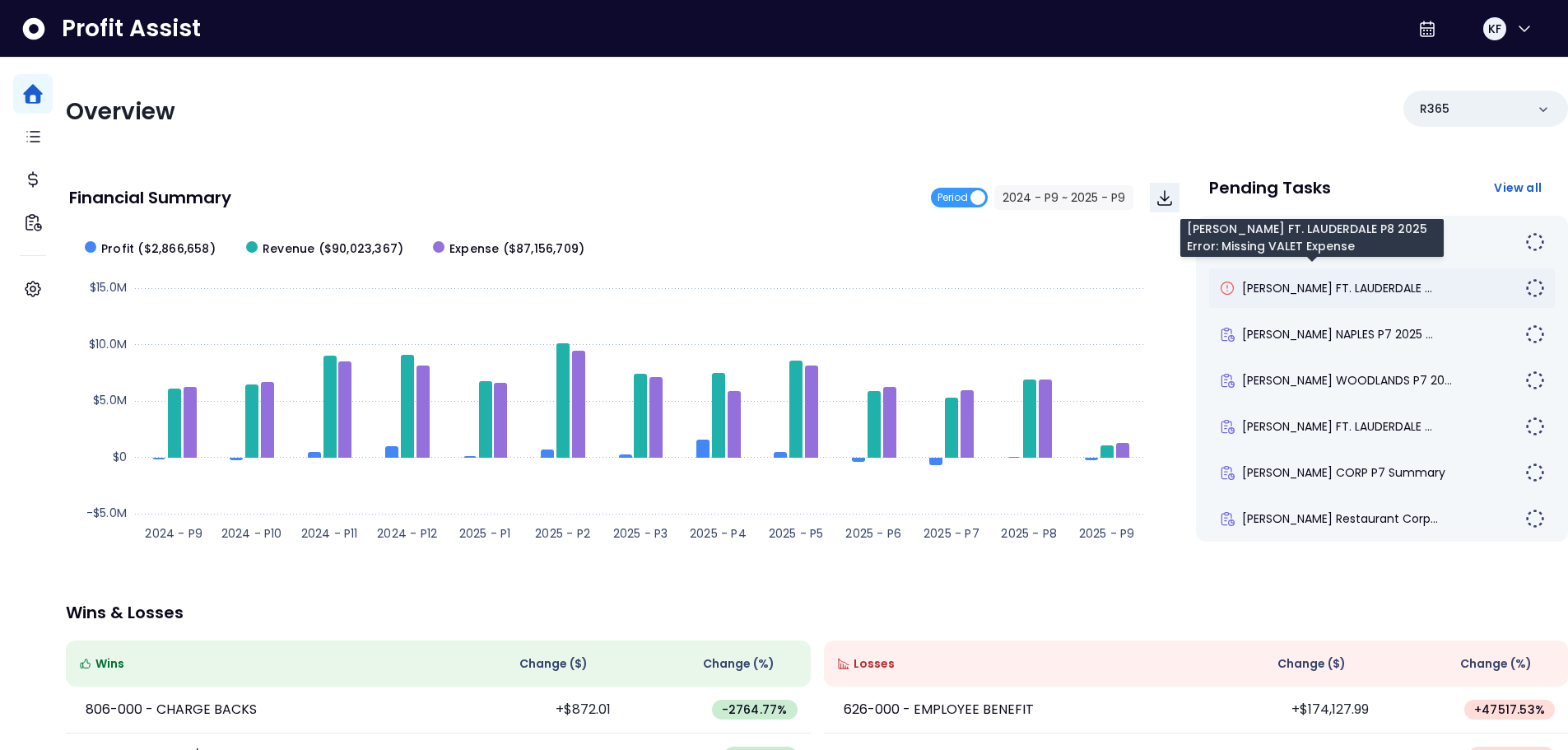
click at [1292, 286] on span "TRULUCK'S FT. LAUDERDALE ..." at bounding box center [1336, 288] width 190 height 16
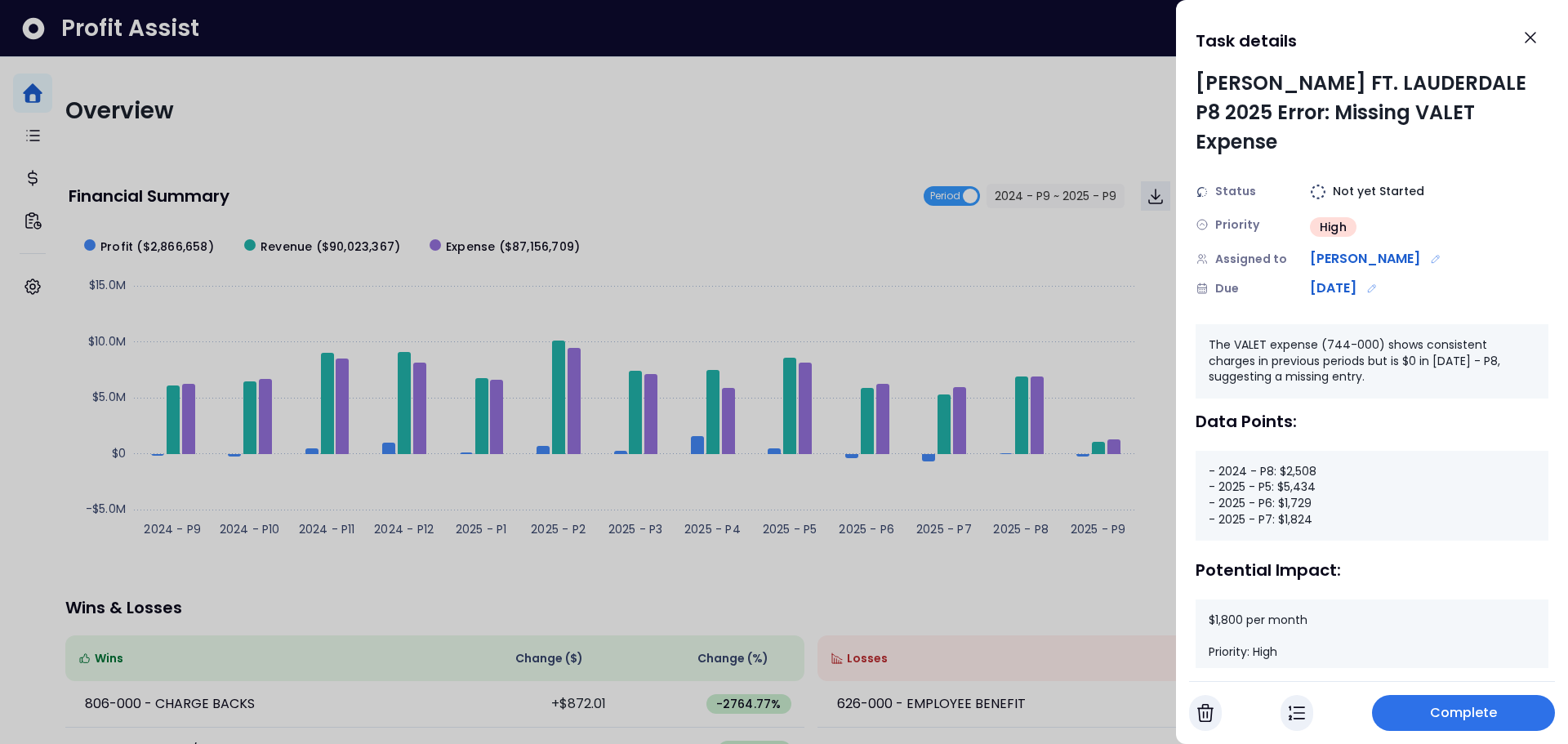
drag, startPoint x: 96, startPoint y: 637, endPoint x: 64, endPoint y: 649, distance: 34.2
click at [64, 649] on div at bounding box center [784, 372] width 1568 height 744
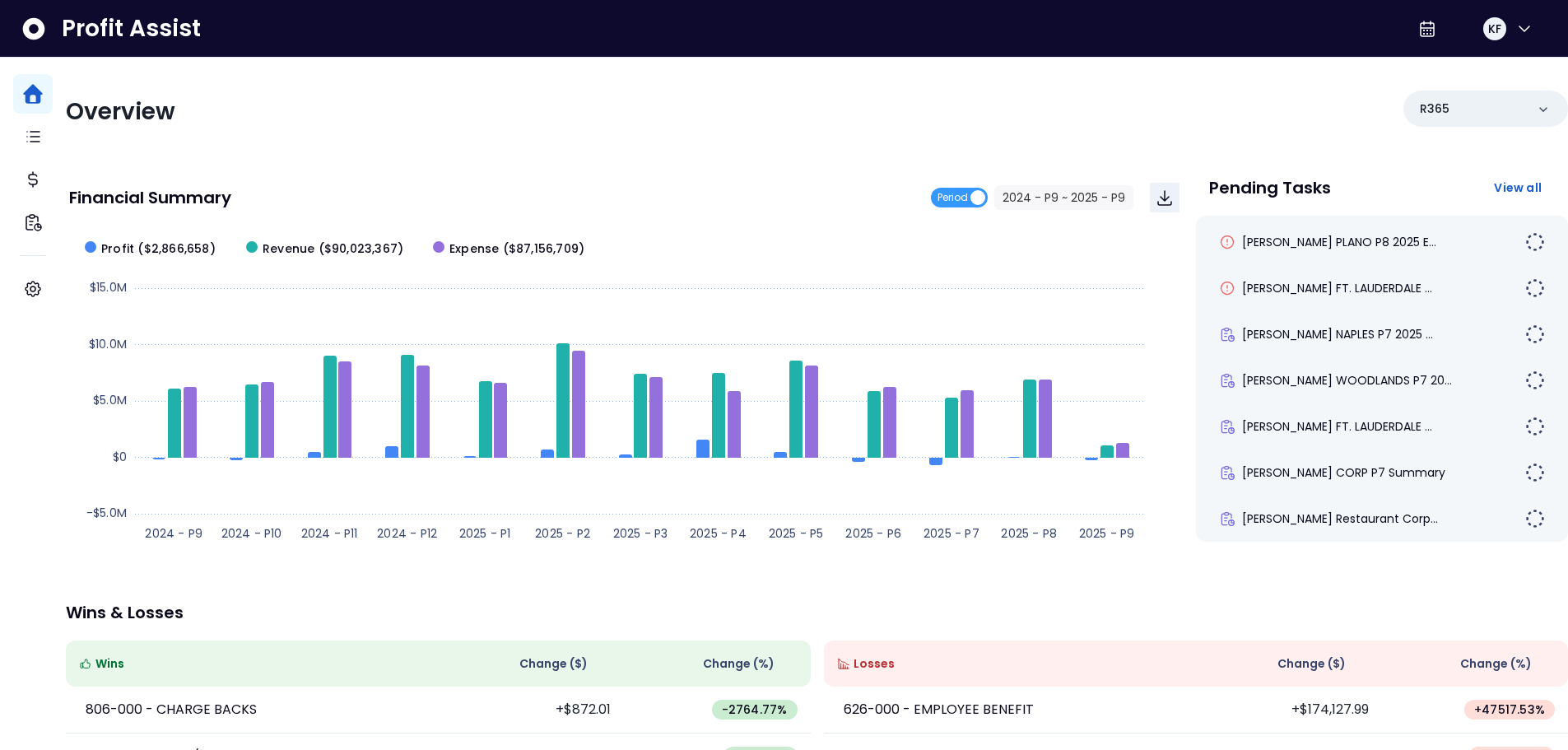
click at [1533, 245] on div "TRULUCK'S PLANO P8 2025 E... TRULUCK'S FT. LAUDERDALE ... TRULUCK'S NAPLES P7 2…" at bounding box center [1382, 379] width 372 height 326
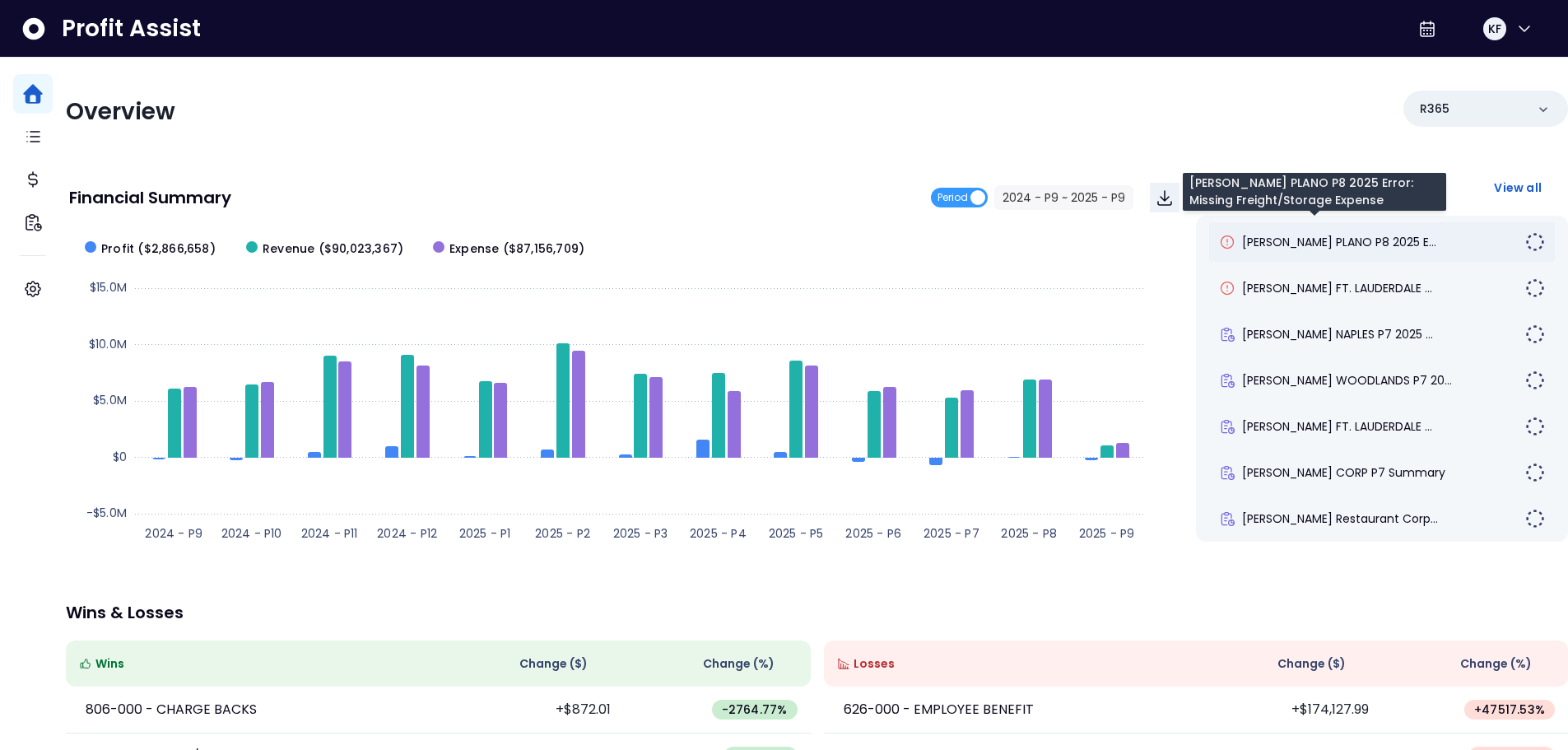
click at [1364, 238] on span "TRULUCK'S PLANO P8 2025 E..." at bounding box center [1338, 242] width 194 height 16
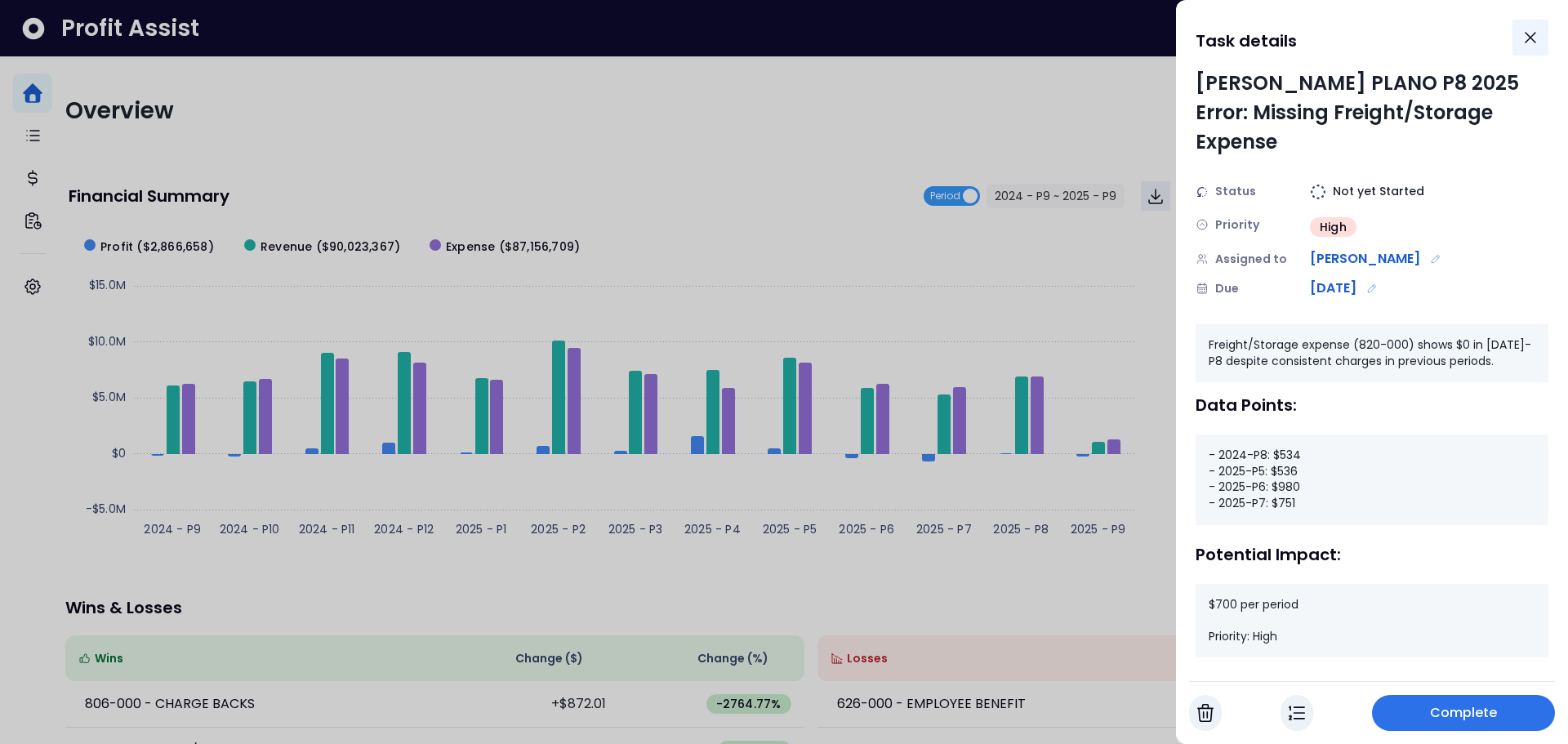
click at [1524, 36] on icon "Close" at bounding box center [1531, 37] width 20 height 20
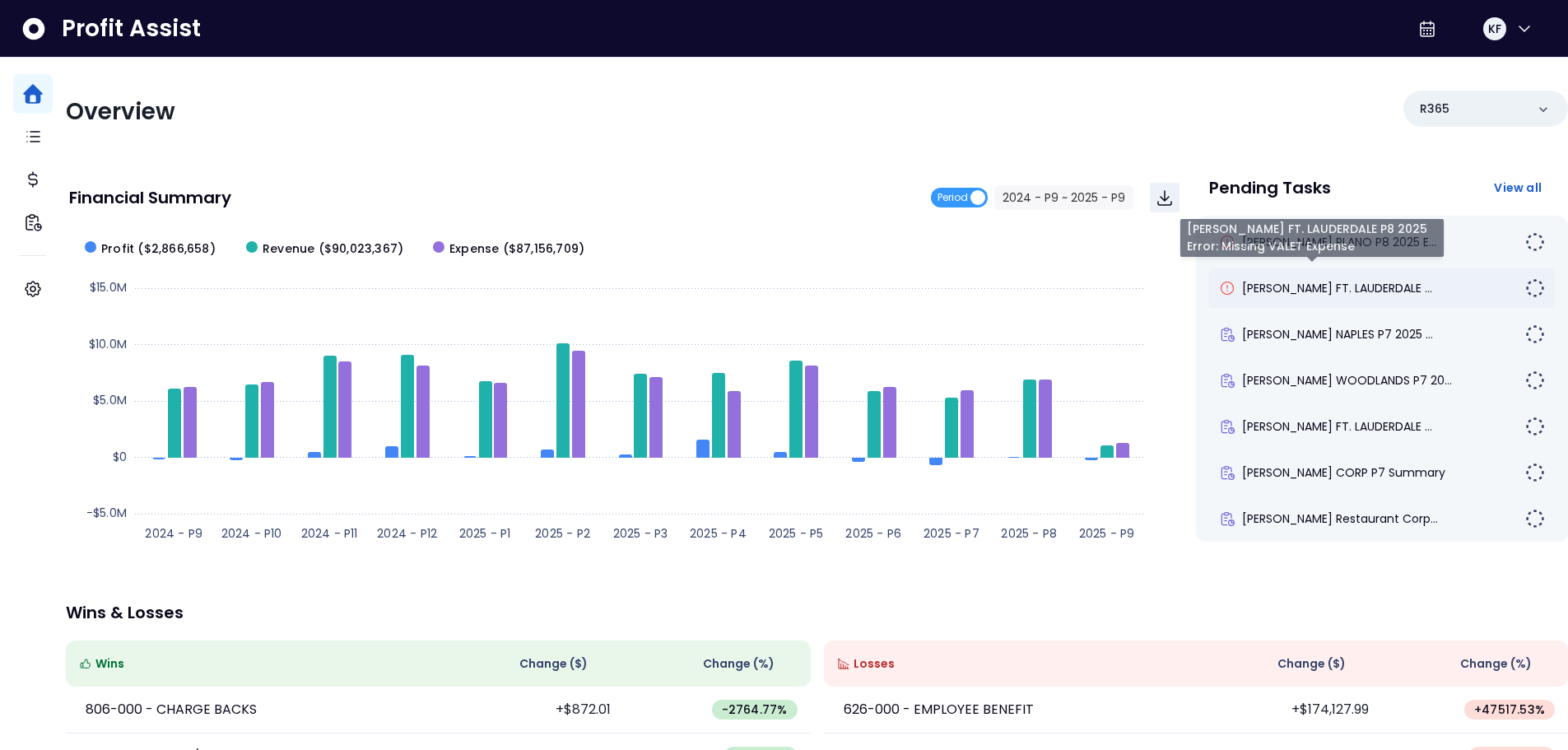
click at [1305, 287] on span "[PERSON_NAME] FT. LAUDERDALE ..." at bounding box center [1336, 288] width 190 height 16
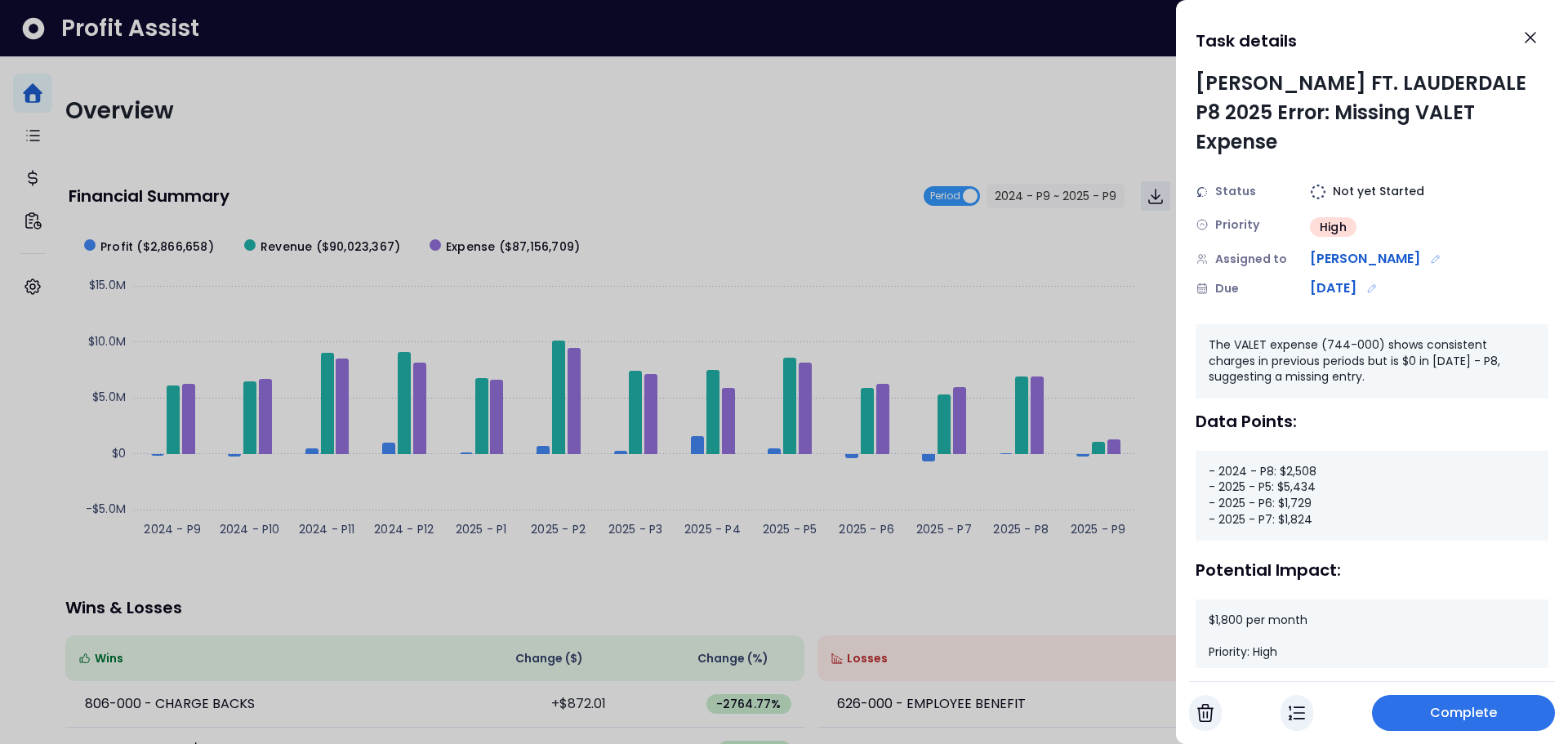
click at [1479, 711] on span "Complete" at bounding box center [1464, 713] width 68 height 20
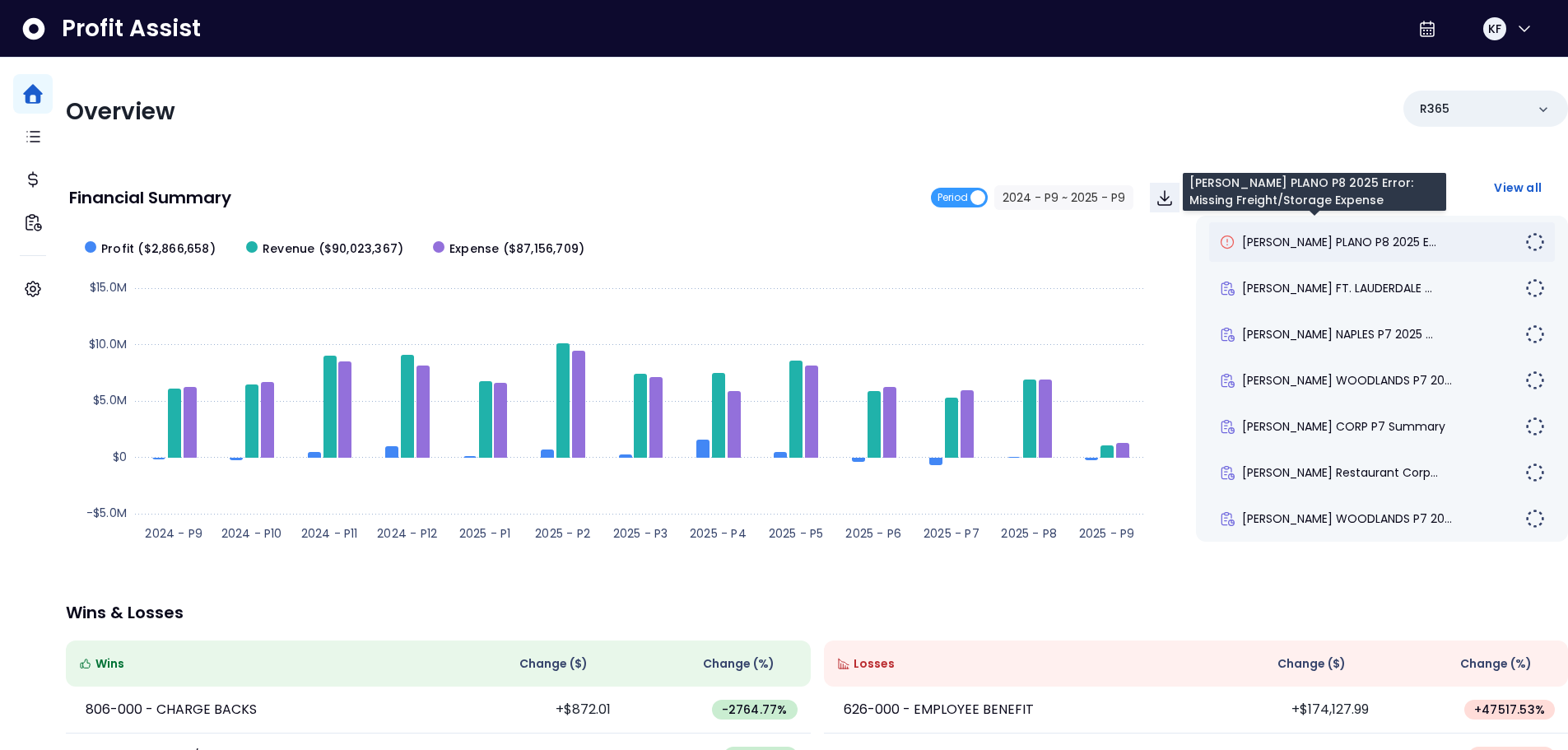
click at [1295, 250] on span "[PERSON_NAME] PLANO P8 2025 E..." at bounding box center [1338, 242] width 194 height 16
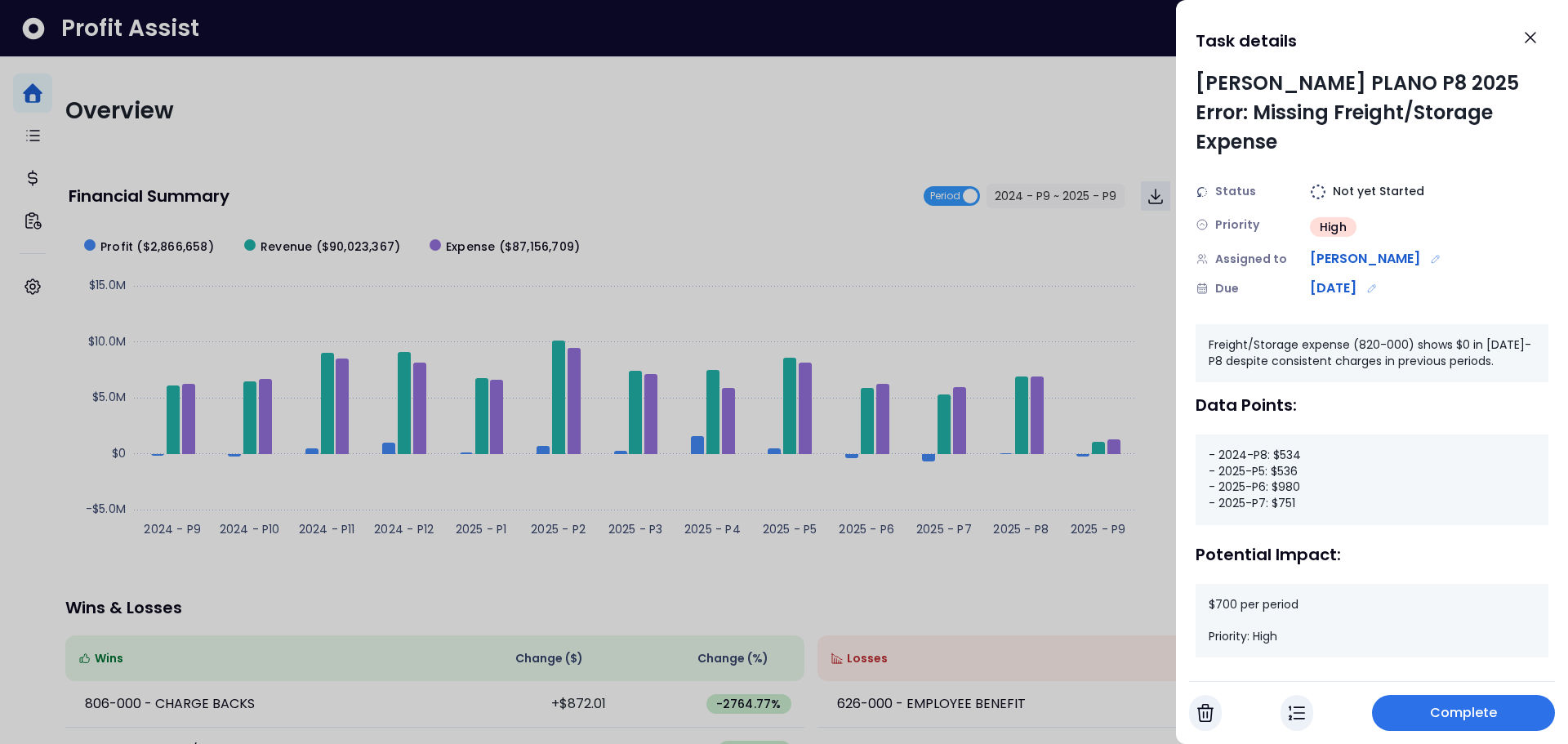
click at [1478, 722] on span "Complete" at bounding box center [1464, 713] width 68 height 20
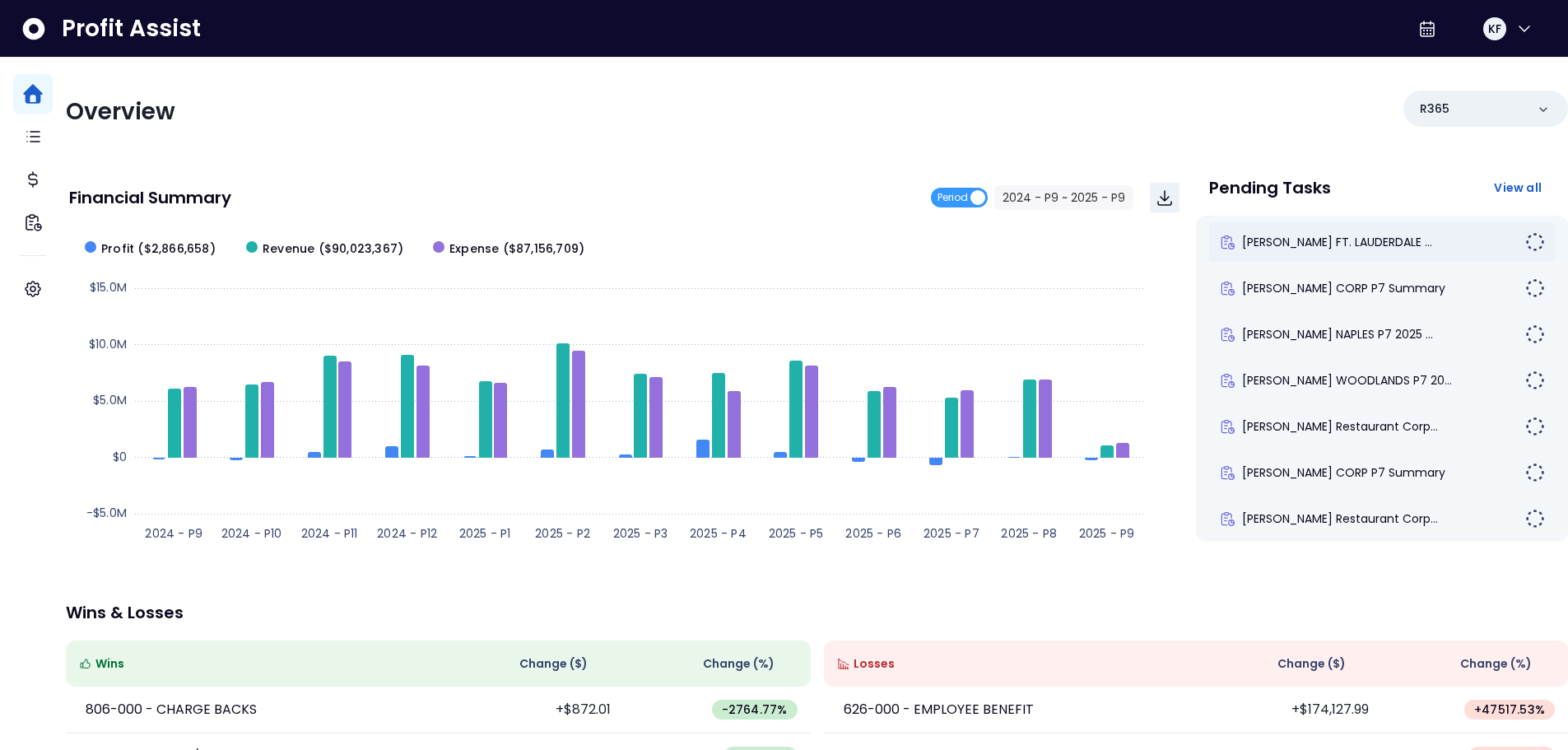
click at [1283, 253] on div "[PERSON_NAME] FT. LAUDERDALE ..." at bounding box center [1382, 242] width 345 height 39
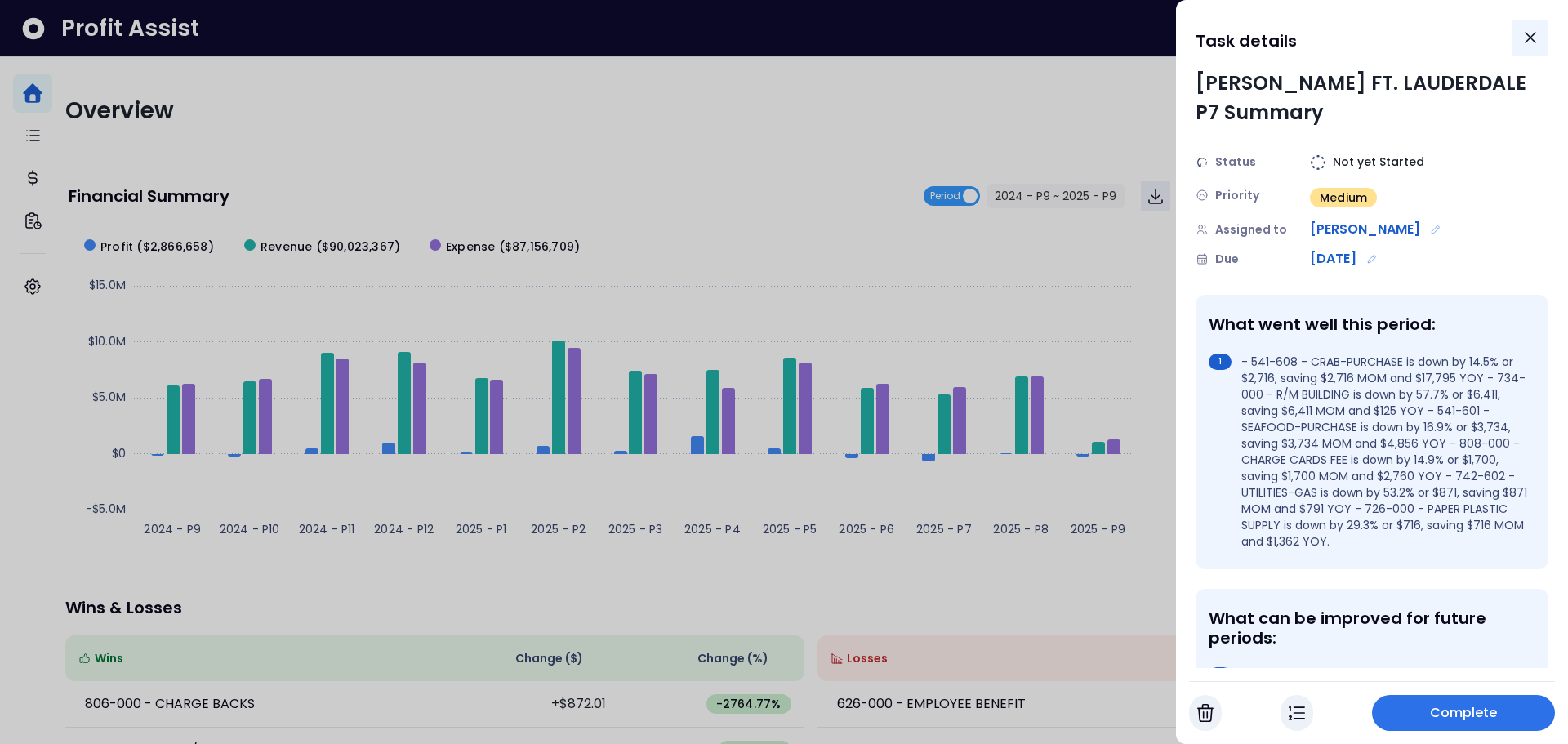
click at [1521, 36] on icon "Close" at bounding box center [1531, 37] width 20 height 20
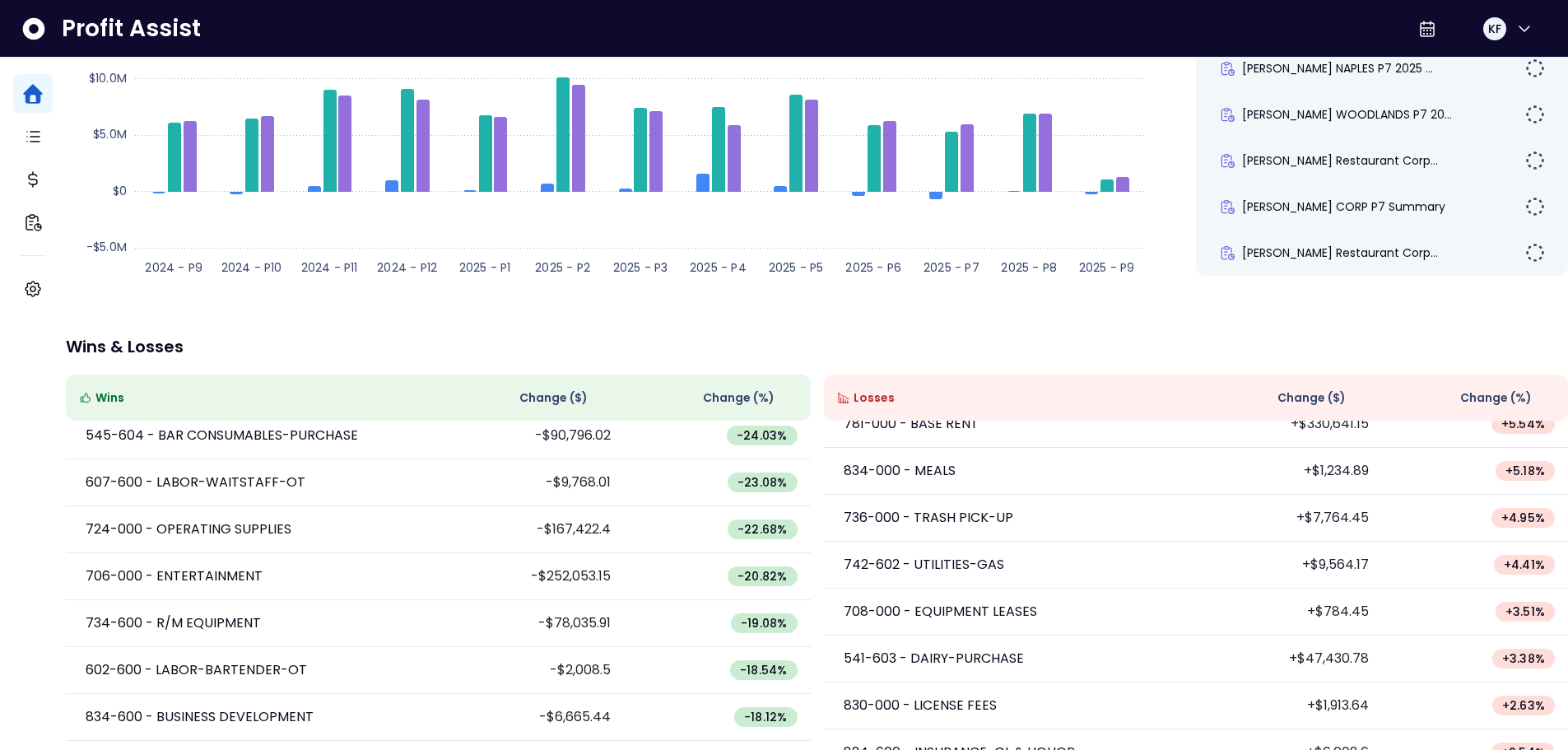
scroll to position [1014, 0]
